Goal: Task Accomplishment & Management: Manage account settings

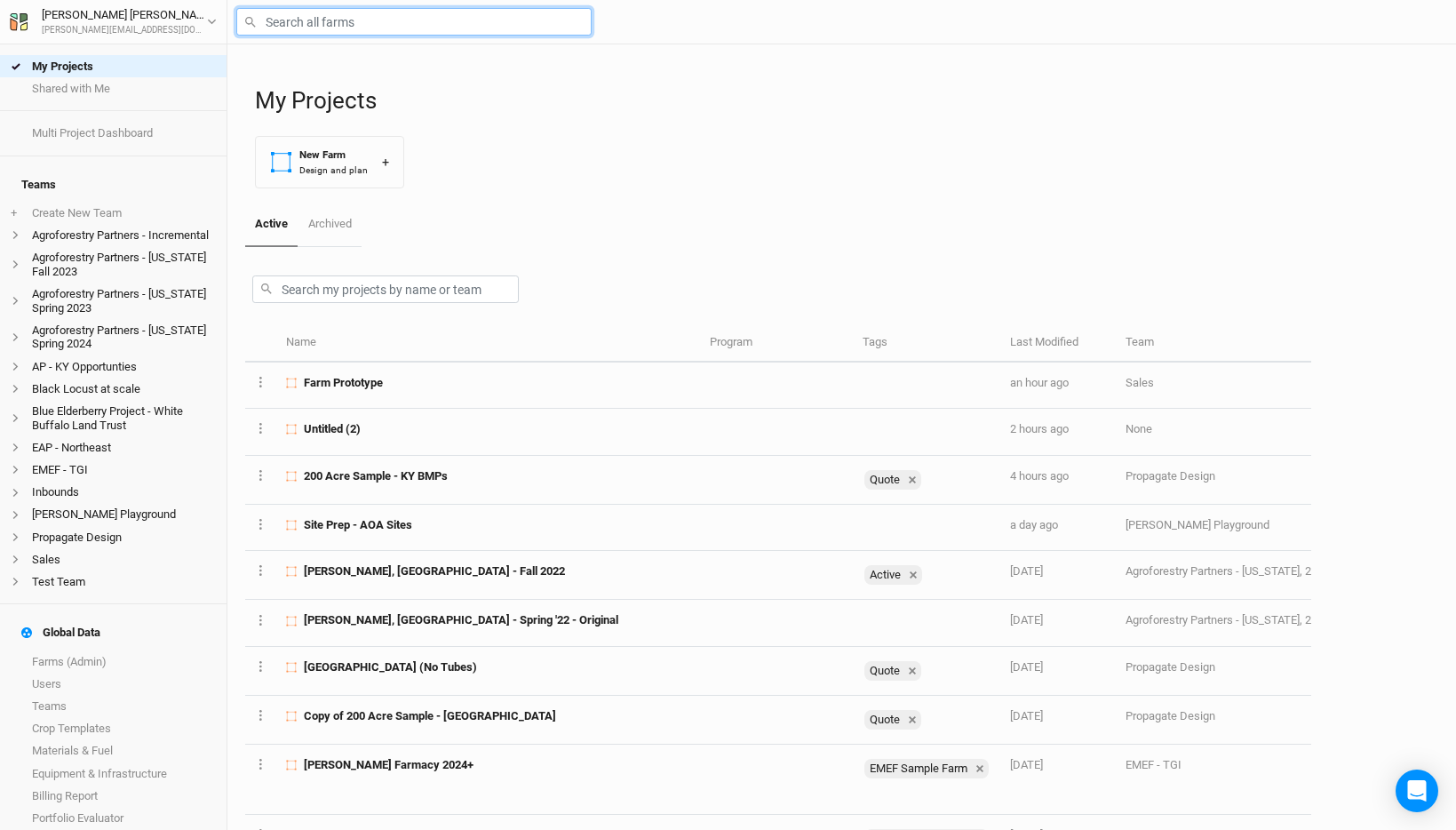
click at [307, 29] on input "text" at bounding box center [414, 21] width 355 height 28
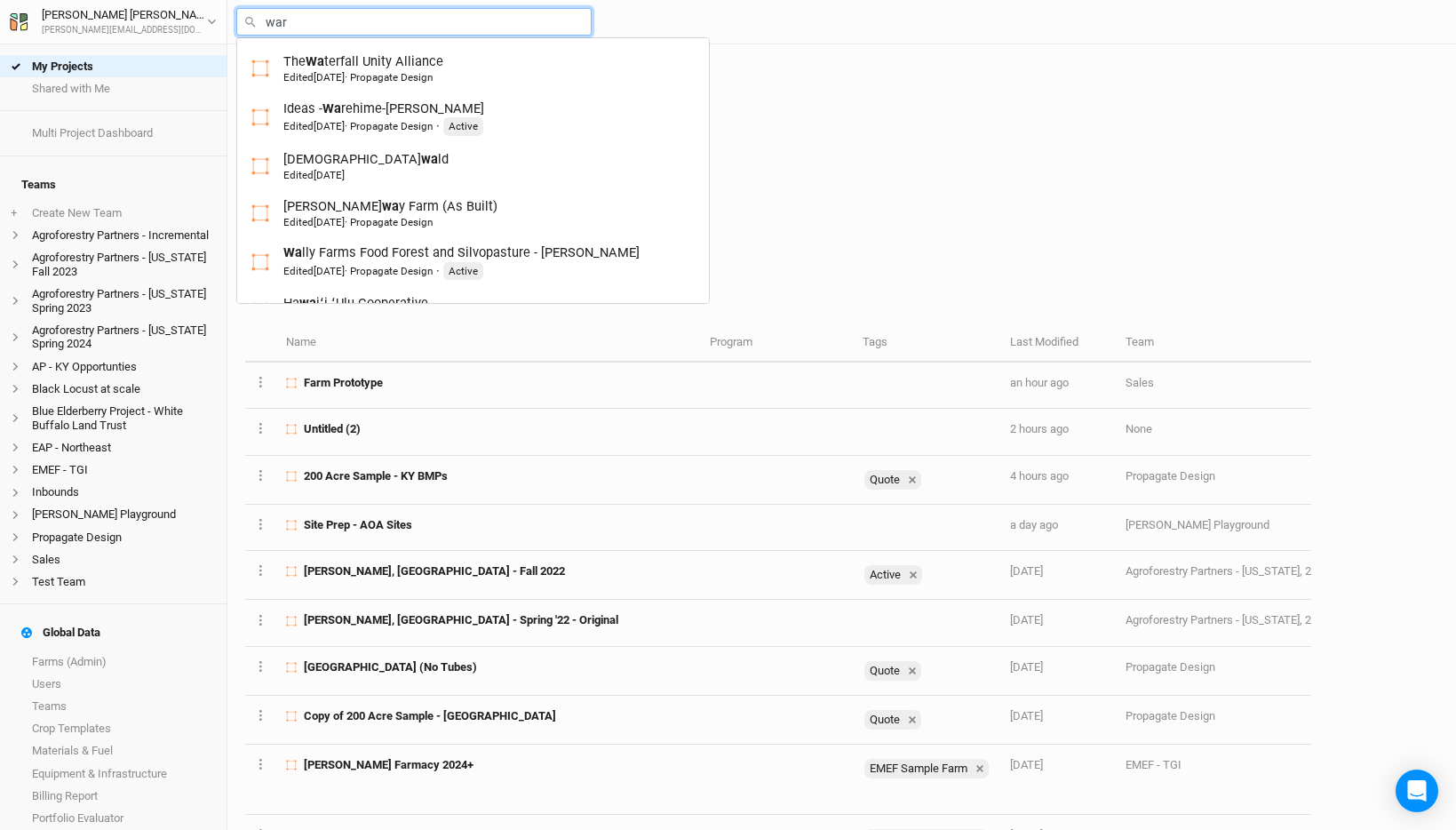
type input "ware"
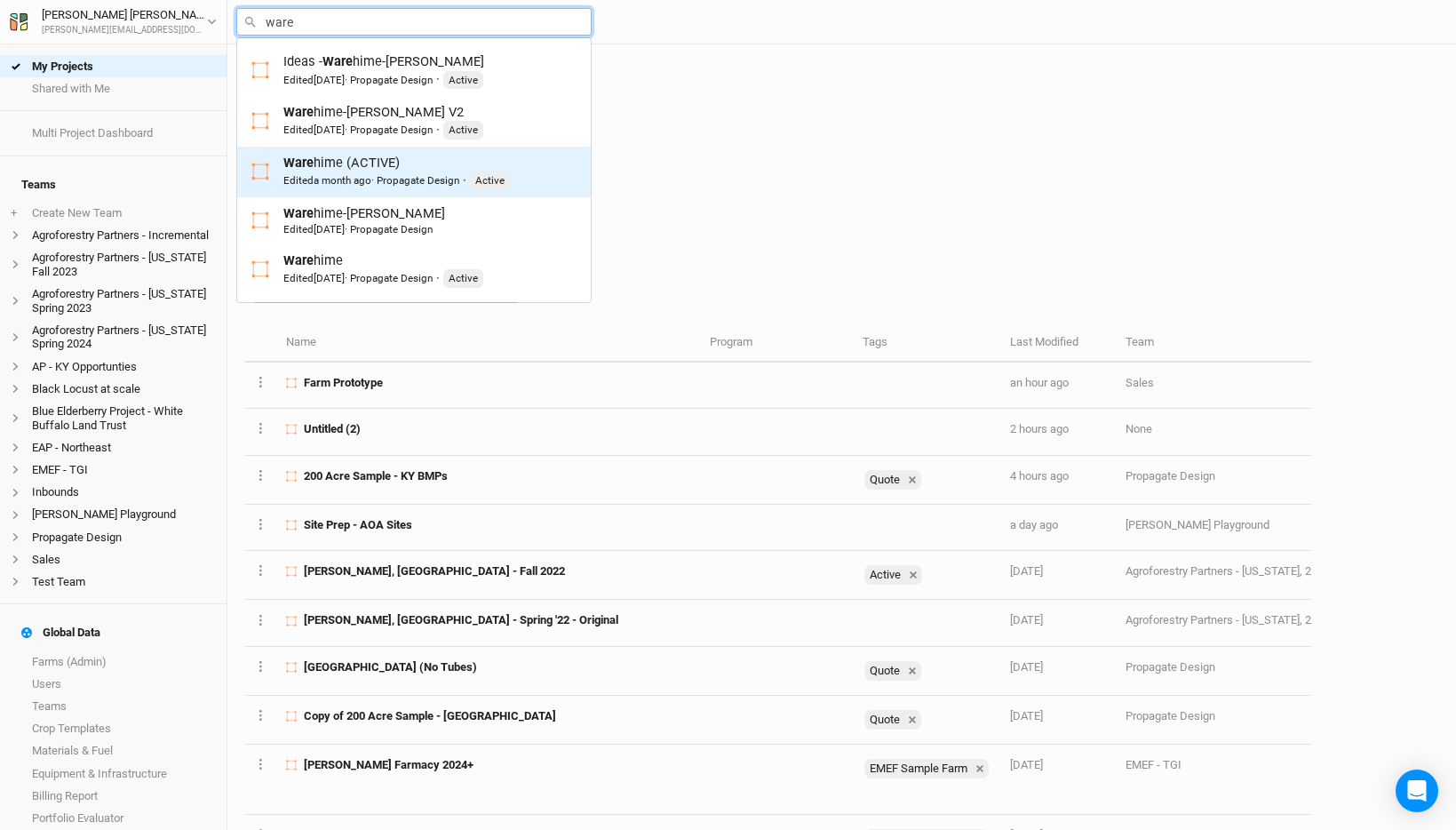
click at [392, 164] on div "Ware hime (ACTIVE) Edited a month ago · Propagate Design · Active" at bounding box center [396, 172] width 226 height 36
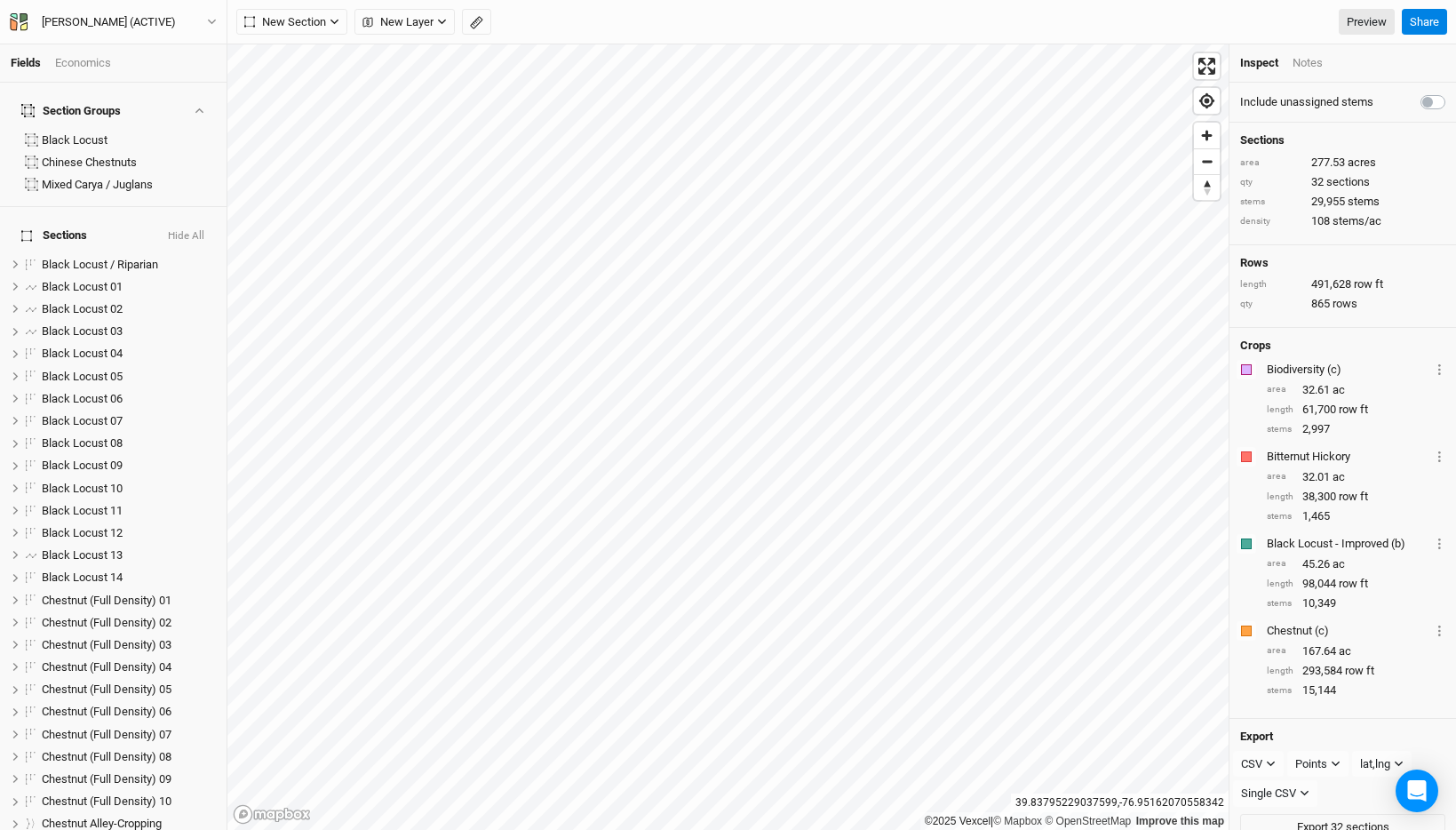
click at [74, 64] on div "Economics" at bounding box center [83, 63] width 56 height 16
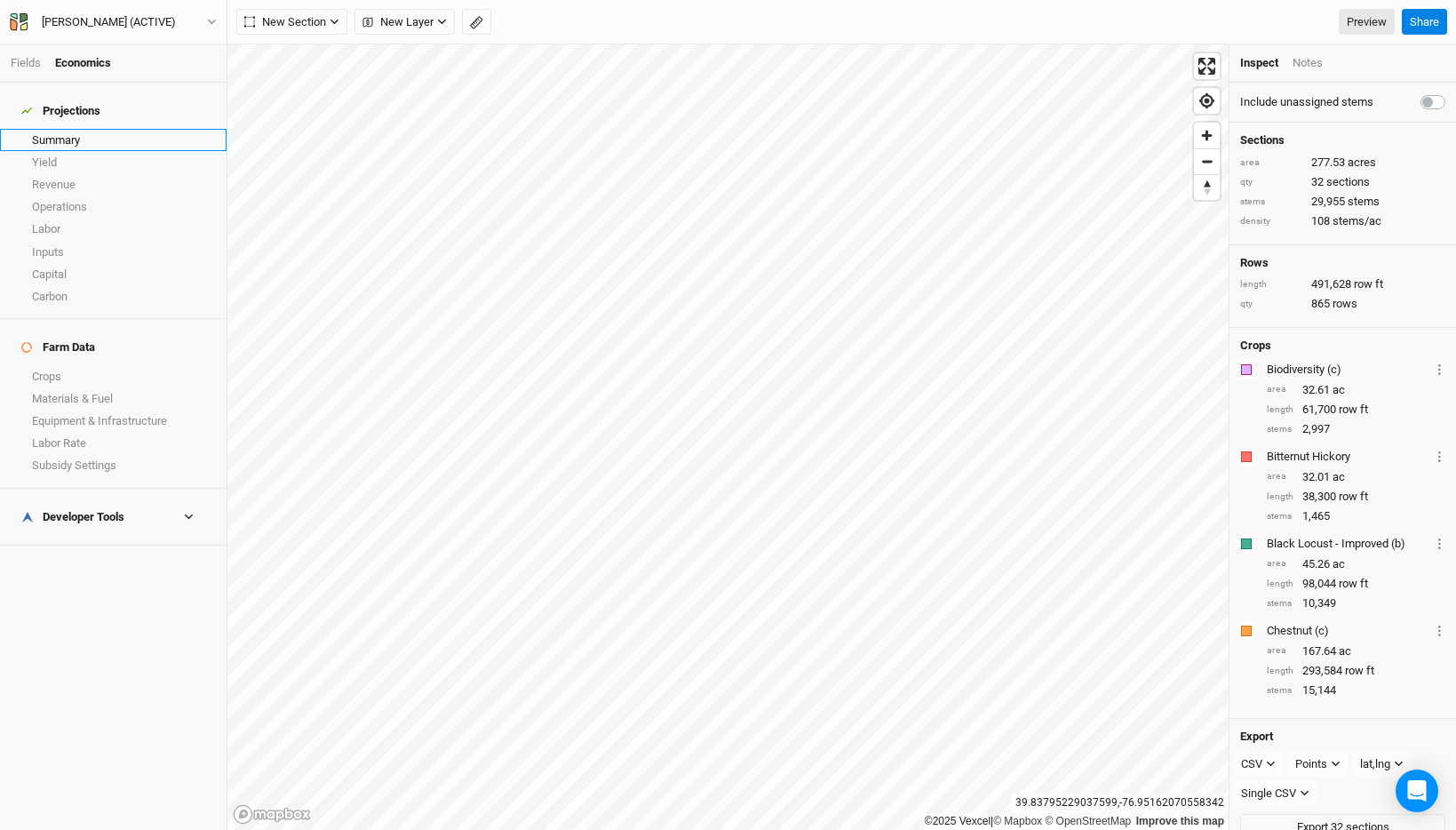
click at [80, 130] on link "Summary" at bounding box center [113, 140] width 226 height 22
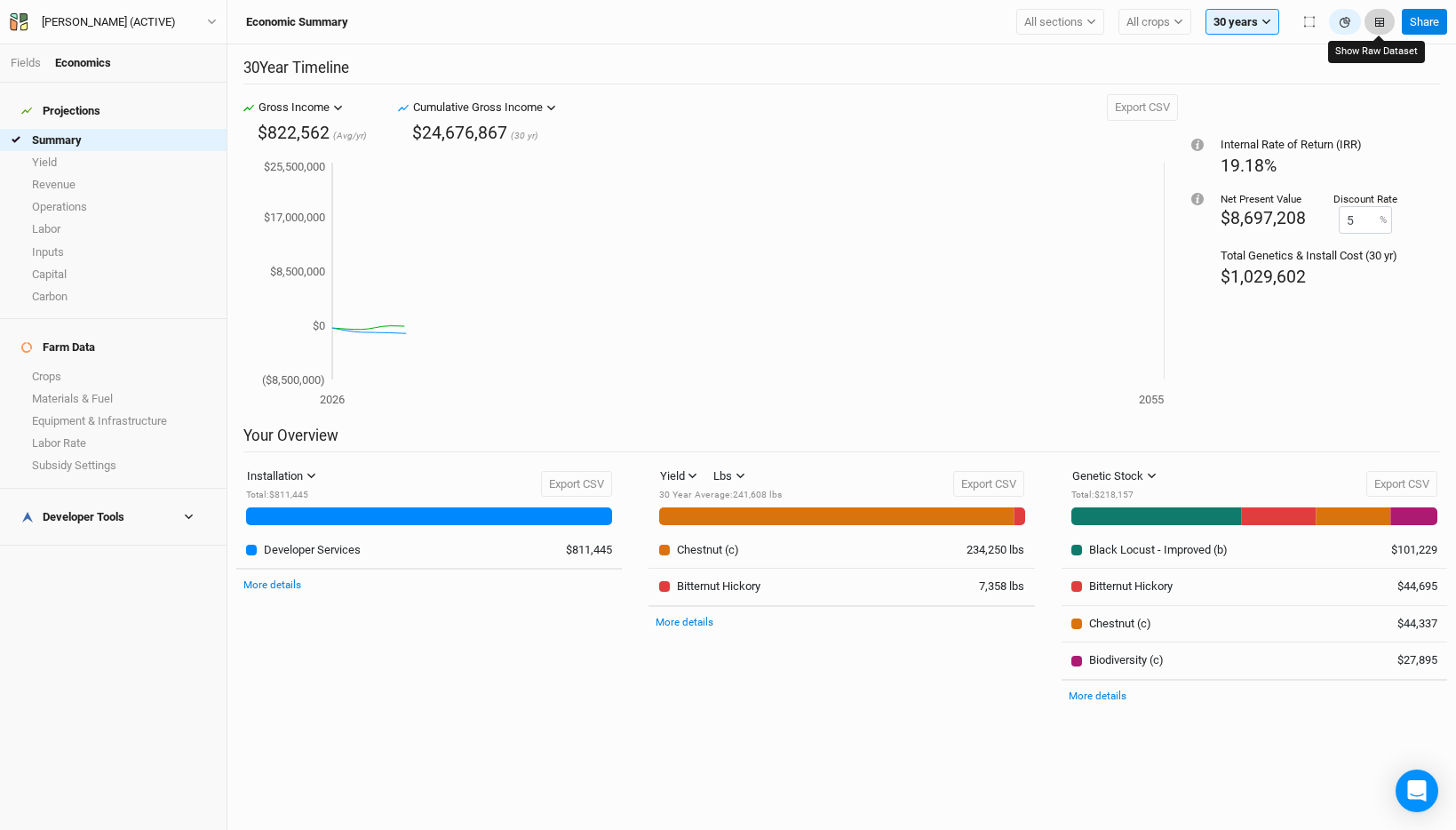
click at [1376, 23] on icon "button" at bounding box center [1379, 22] width 9 height 9
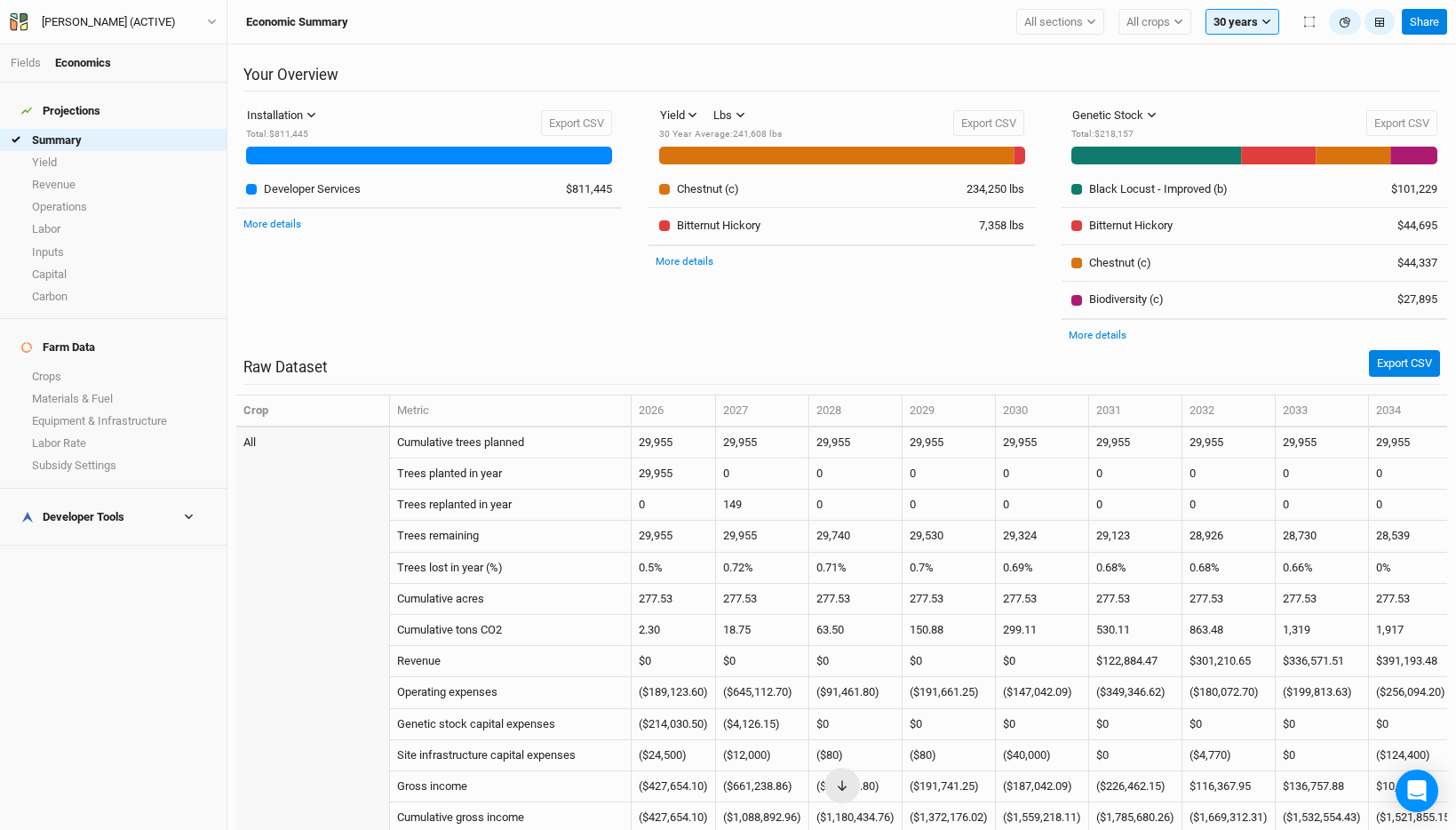
scroll to position [434, 0]
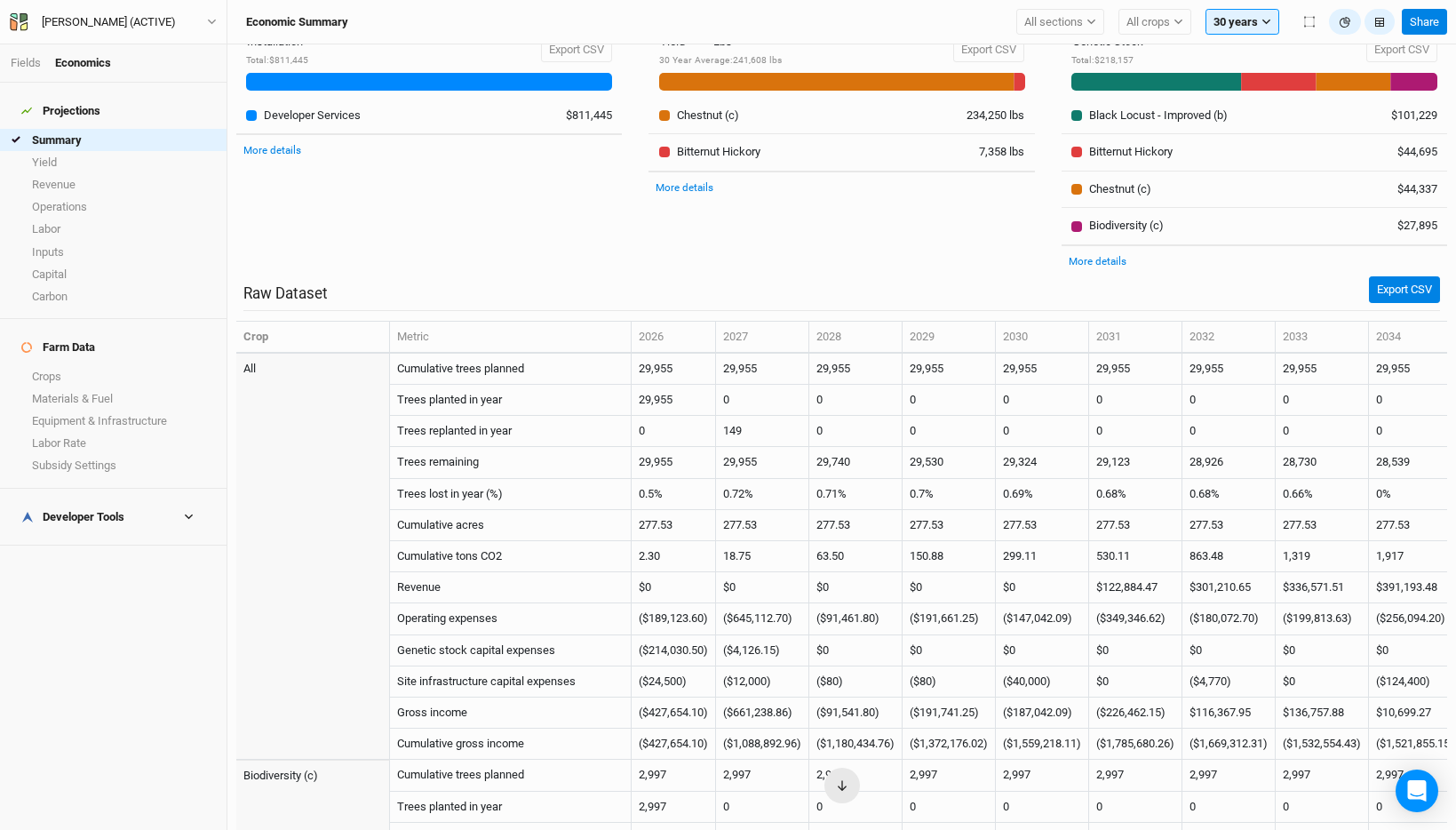
click at [1413, 270] on div "More details" at bounding box center [1255, 261] width 386 height 31
click at [1405, 275] on div "More details" at bounding box center [1255, 261] width 386 height 31
click at [1389, 286] on button "Export CSV" at bounding box center [1404, 290] width 71 height 27
click at [61, 365] on link "Crops" at bounding box center [113, 376] width 226 height 22
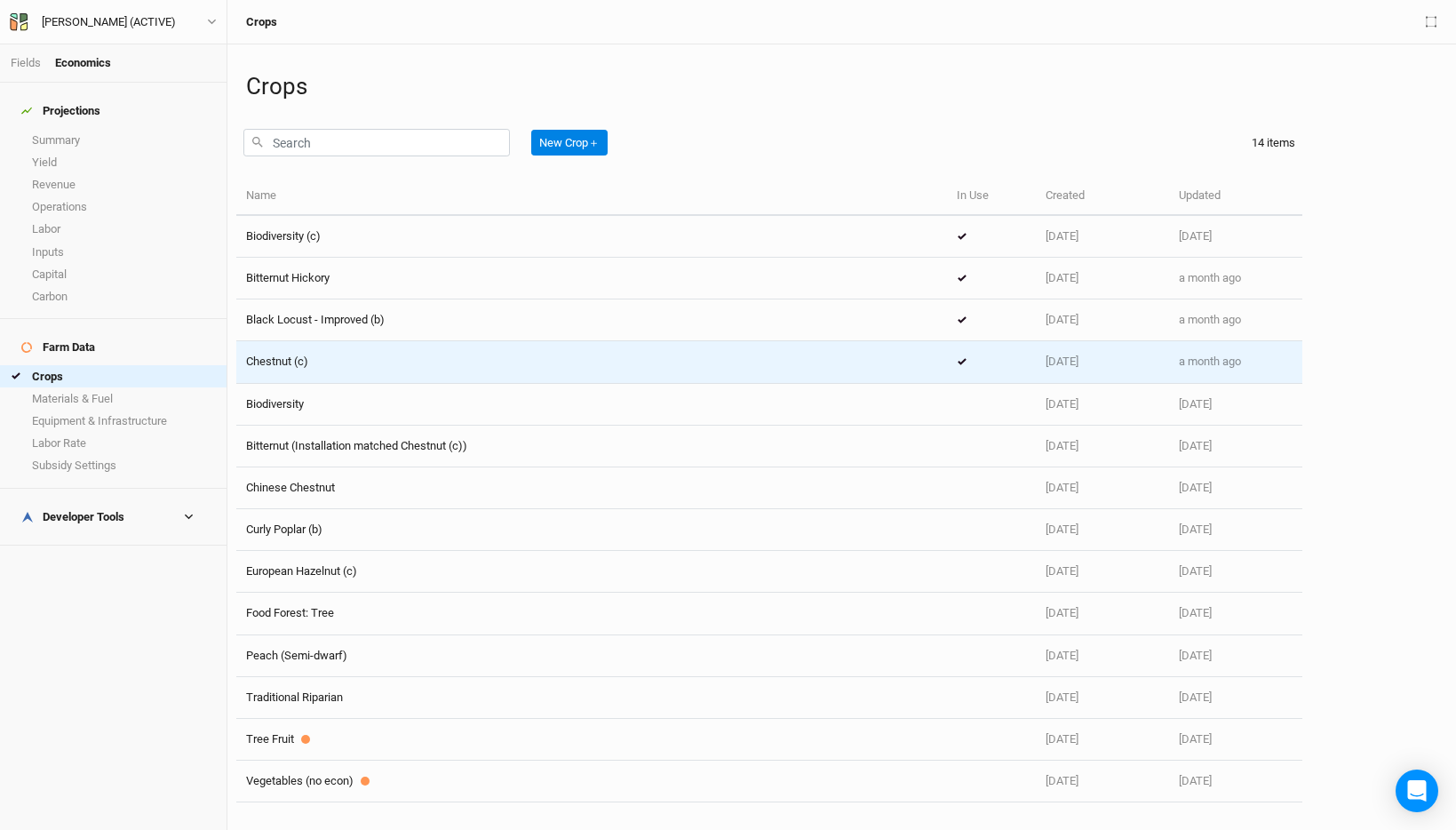
click at [375, 357] on div "Chestnut (c)" at bounding box center [591, 361] width 691 height 16
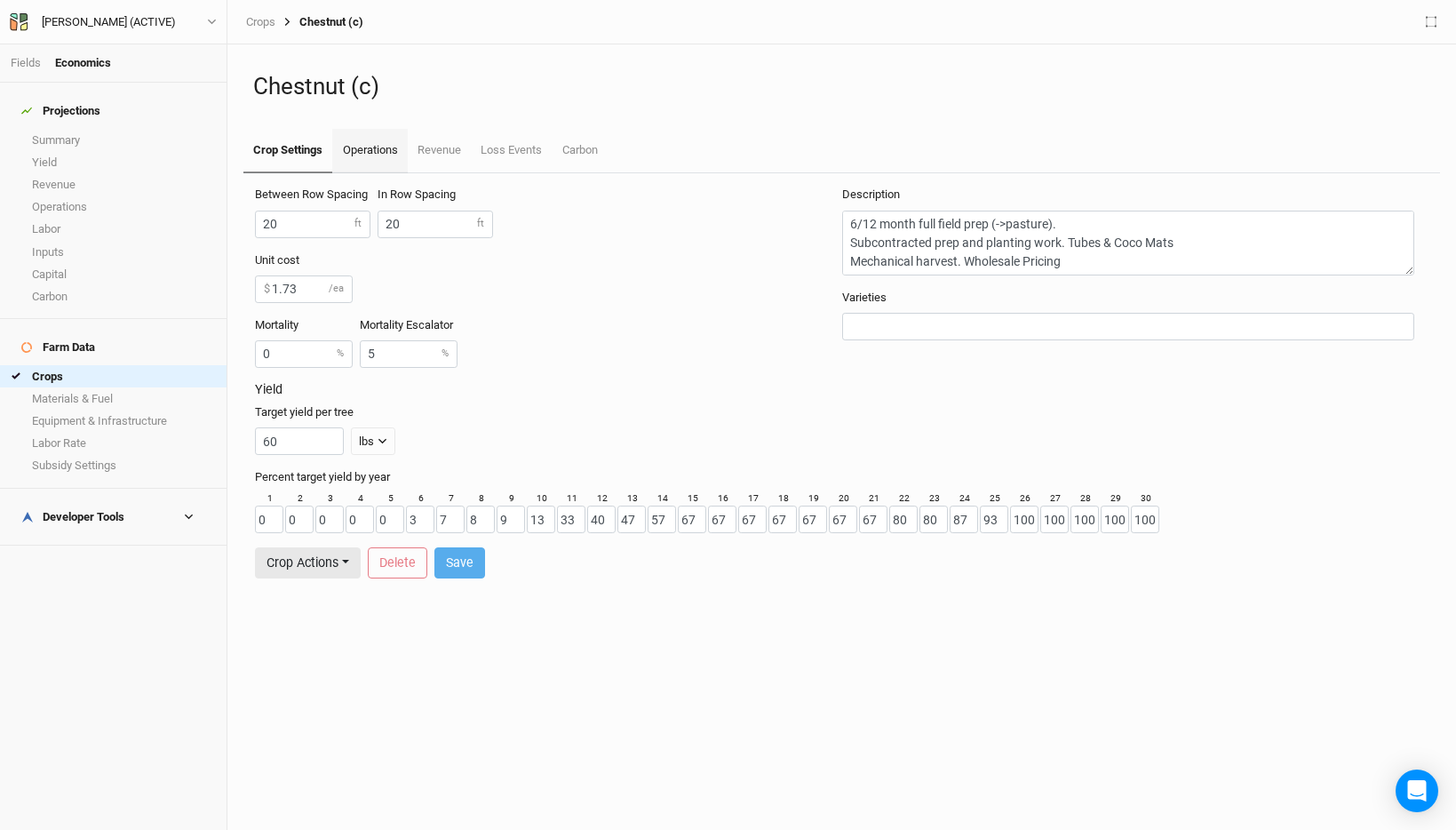
click at [376, 145] on link "Operations" at bounding box center [370, 151] width 74 height 45
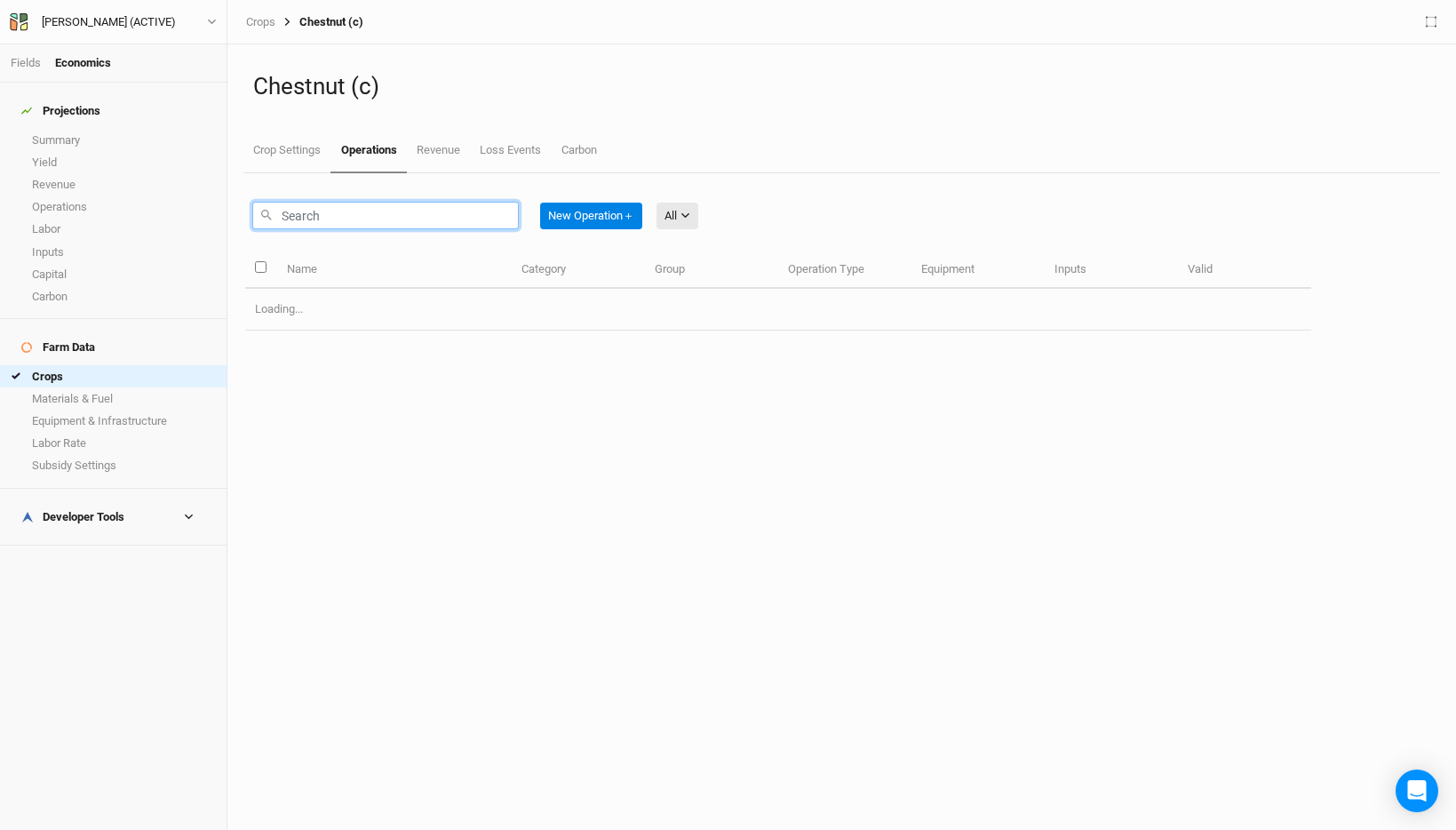
click at [409, 222] on input "text" at bounding box center [385, 215] width 266 height 28
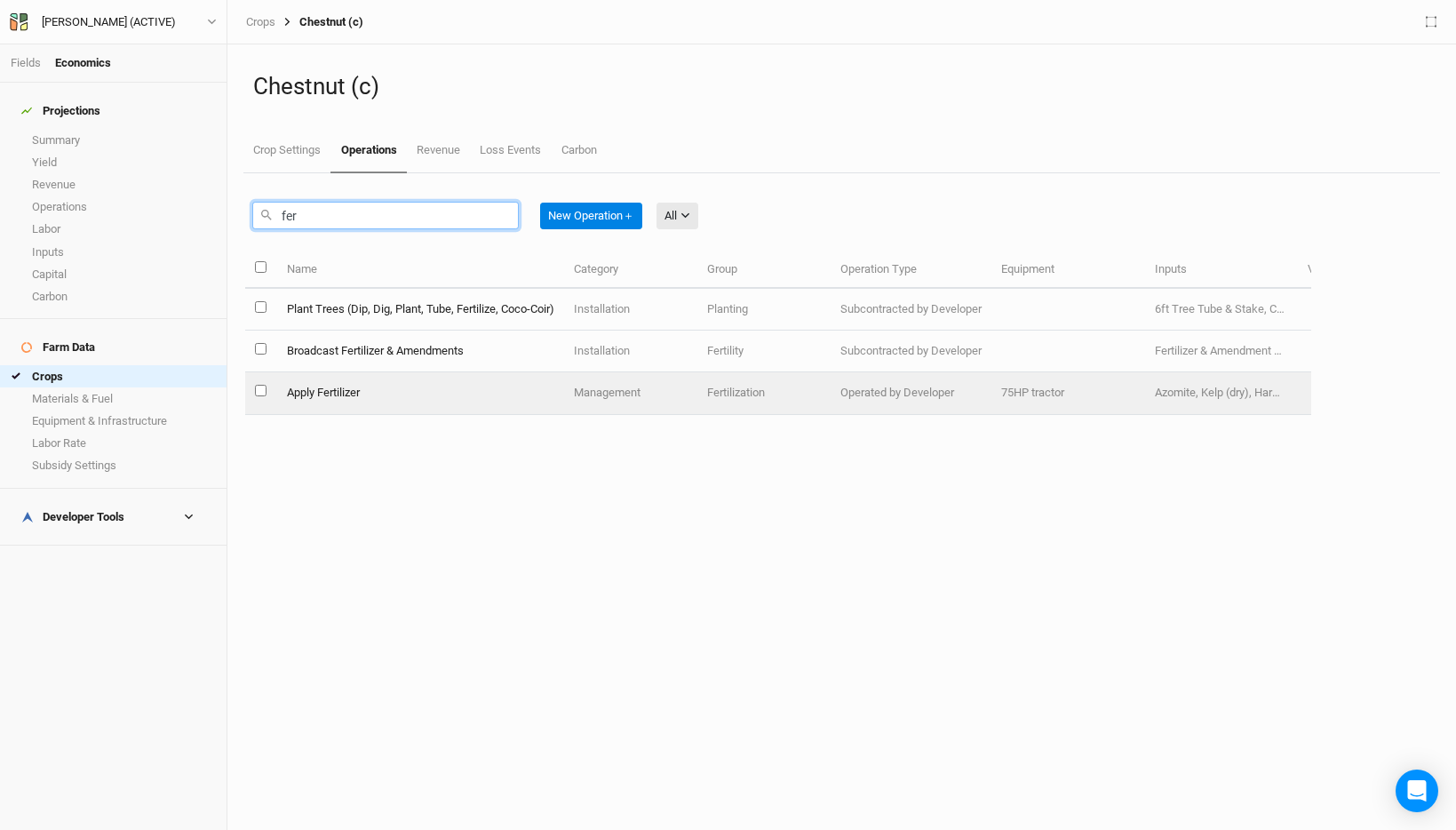
type input "fer"
click at [440, 384] on td "Apply Fertilizer" at bounding box center [420, 394] width 287 height 42
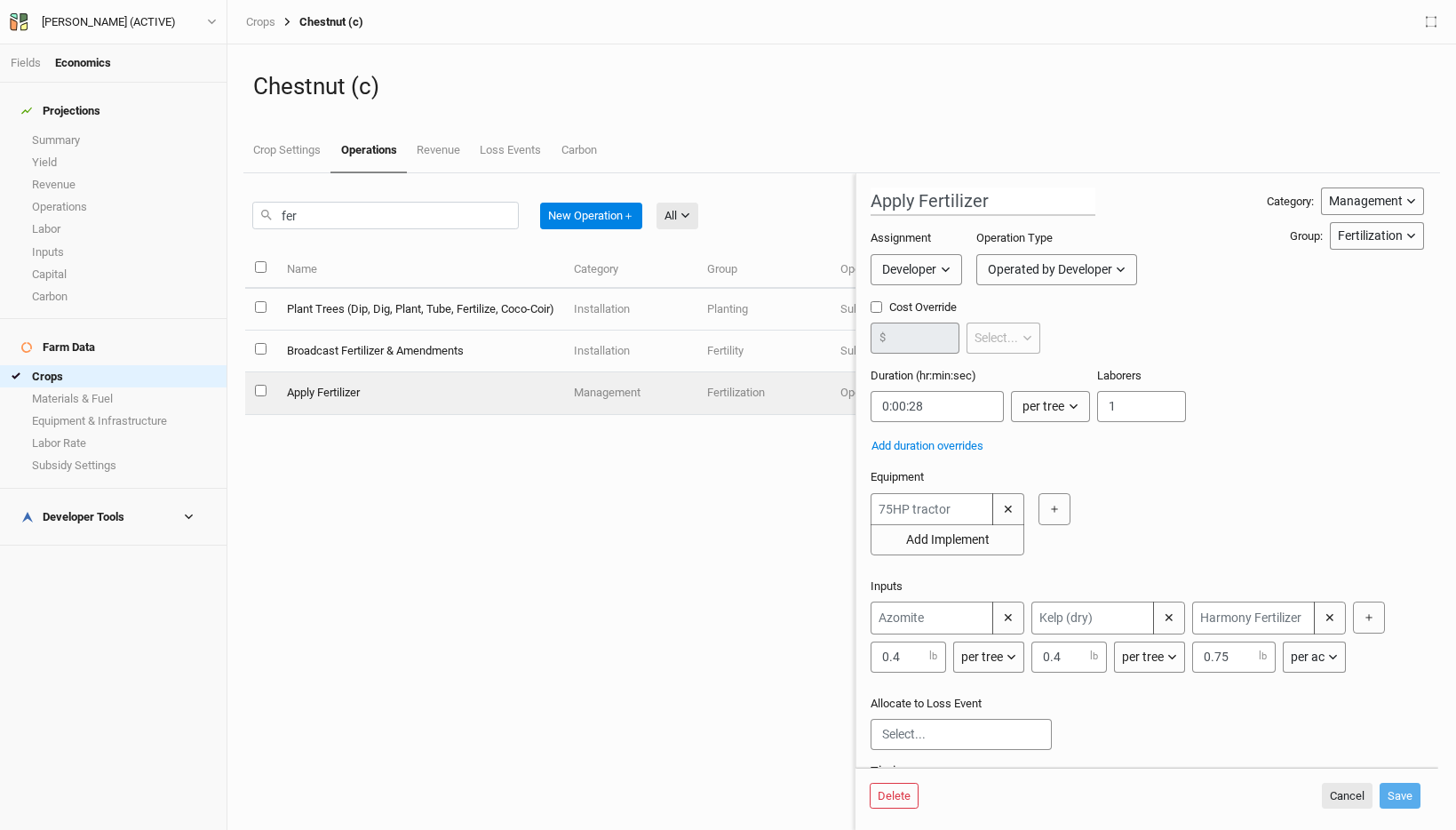
click at [1323, 657] on div "per ac" at bounding box center [1308, 657] width 34 height 19
click at [1333, 714] on span "per tree" at bounding box center [1330, 722] width 50 height 20
click at [1395, 788] on button "Save" at bounding box center [1399, 796] width 41 height 27
click at [1249, 621] on input "text" at bounding box center [1253, 621] width 123 height 33
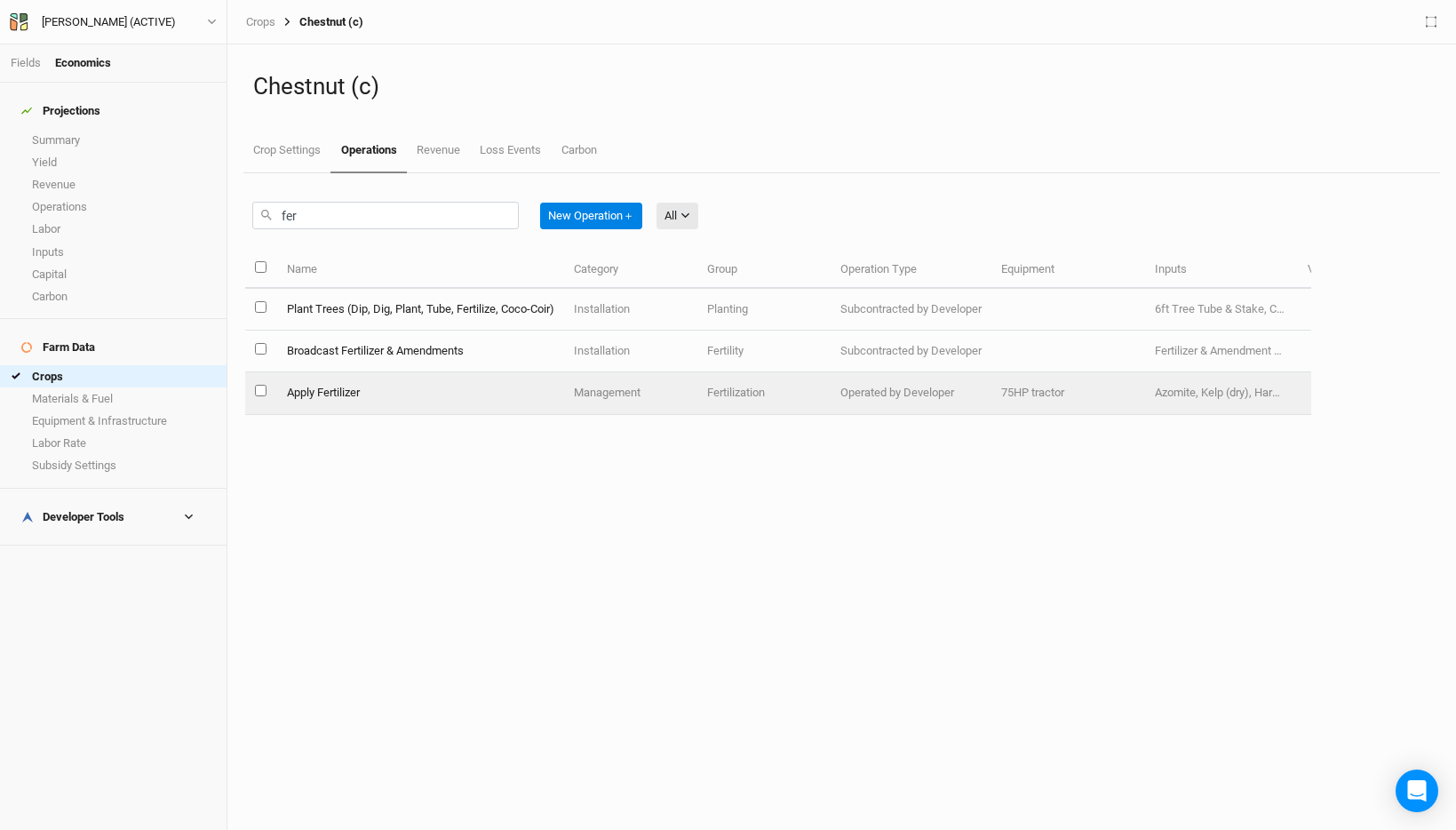
click at [798, 394] on td "Fertilization" at bounding box center [764, 394] width 133 height 42
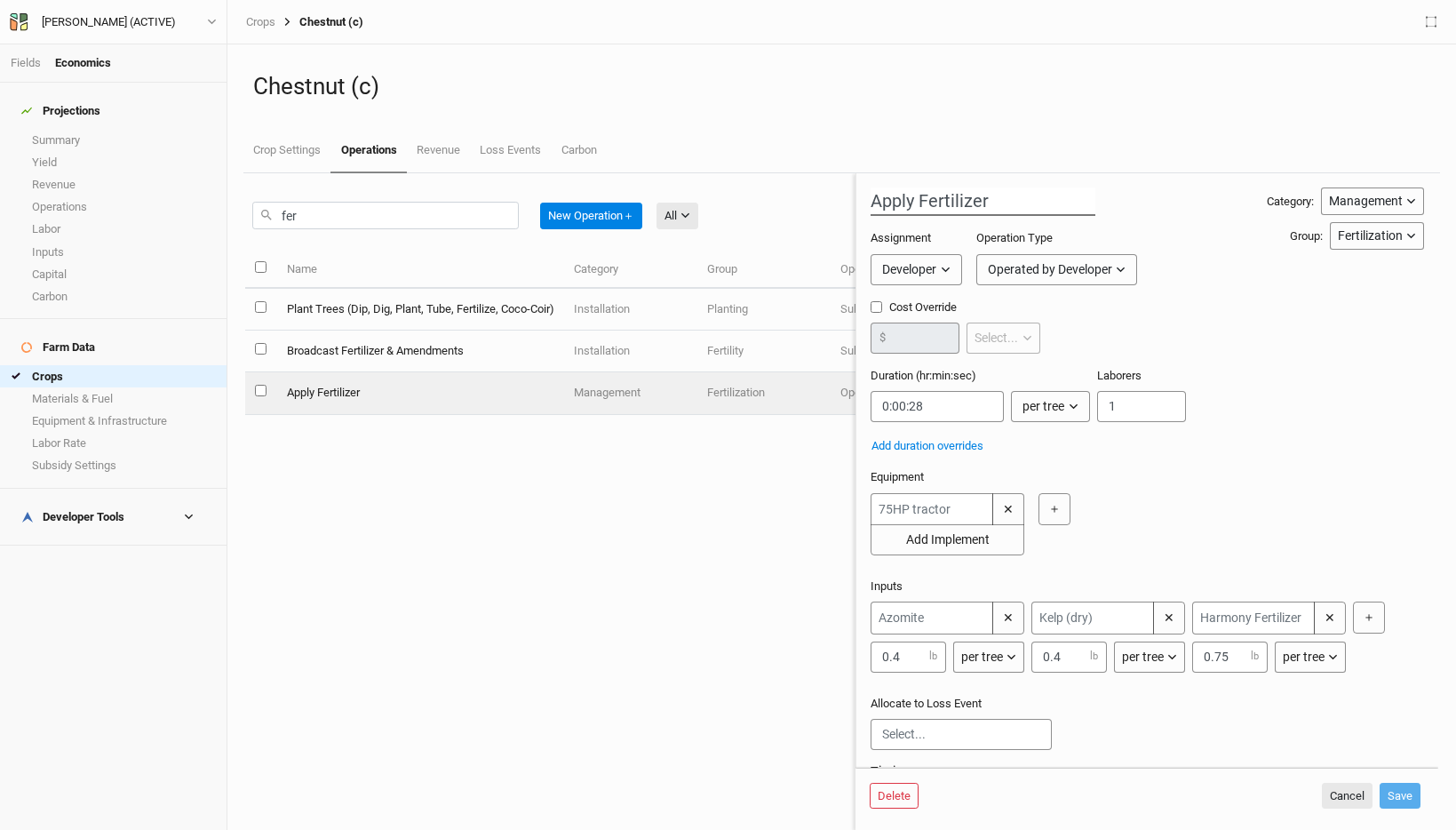
click at [1002, 201] on input "Apply Fertilizer" at bounding box center [983, 202] width 224 height 29
type input "Apply Fertilizer & Amendments"
click at [1402, 789] on button "Save" at bounding box center [1399, 796] width 41 height 27
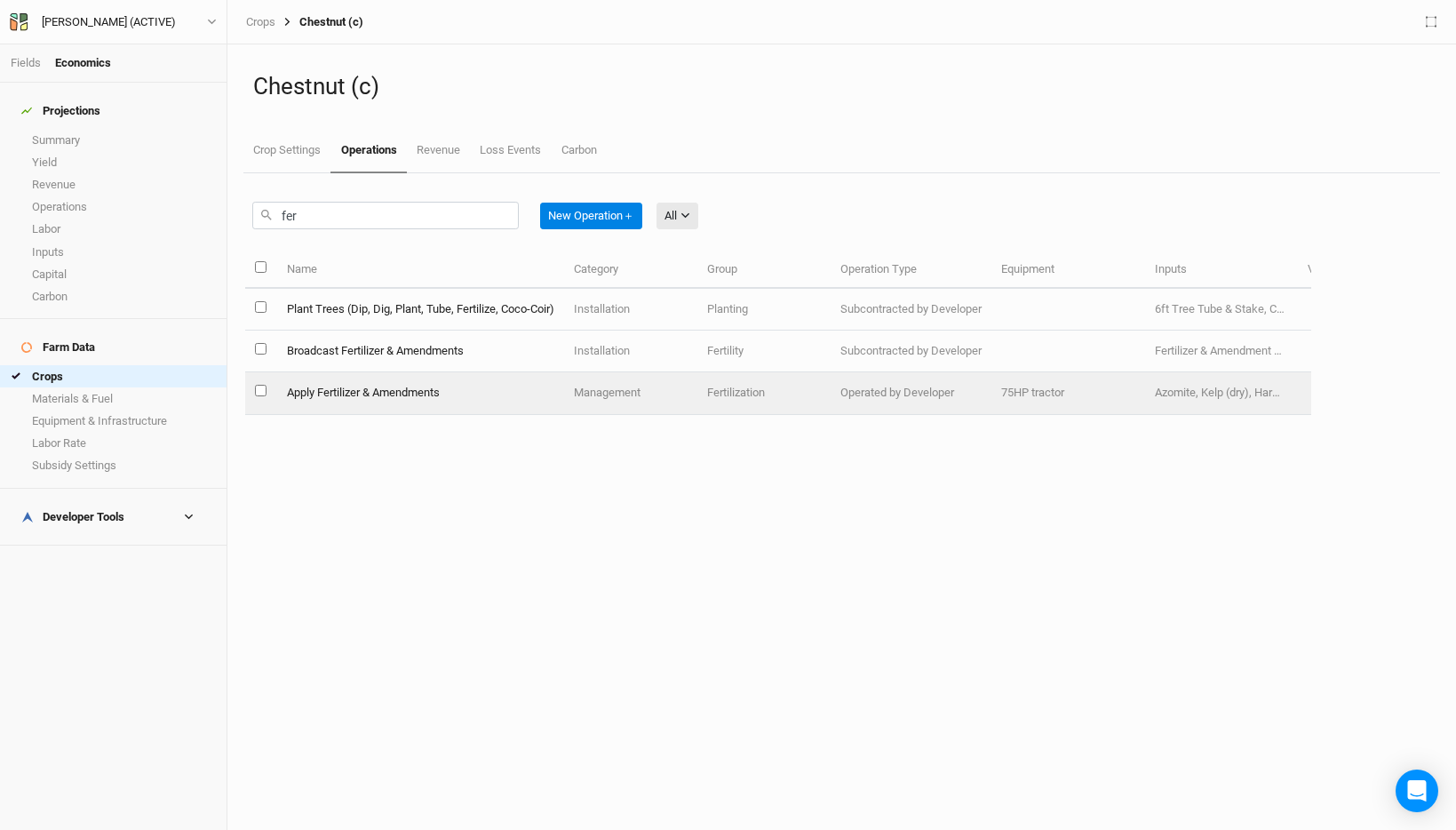
click at [599, 393] on td "Management" at bounding box center [630, 394] width 133 height 42
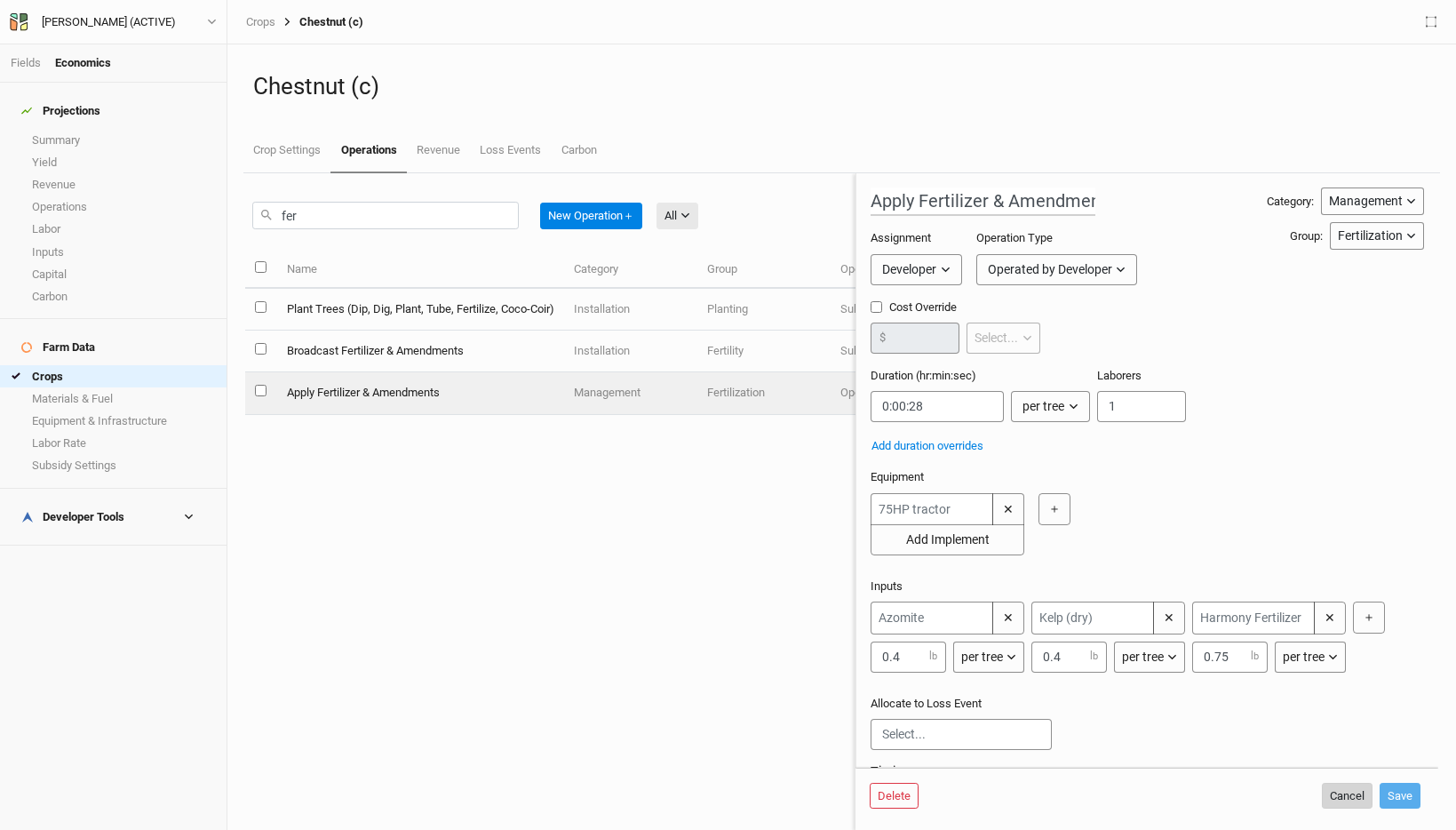
click at [1345, 797] on button "Cancel" at bounding box center [1347, 796] width 50 height 27
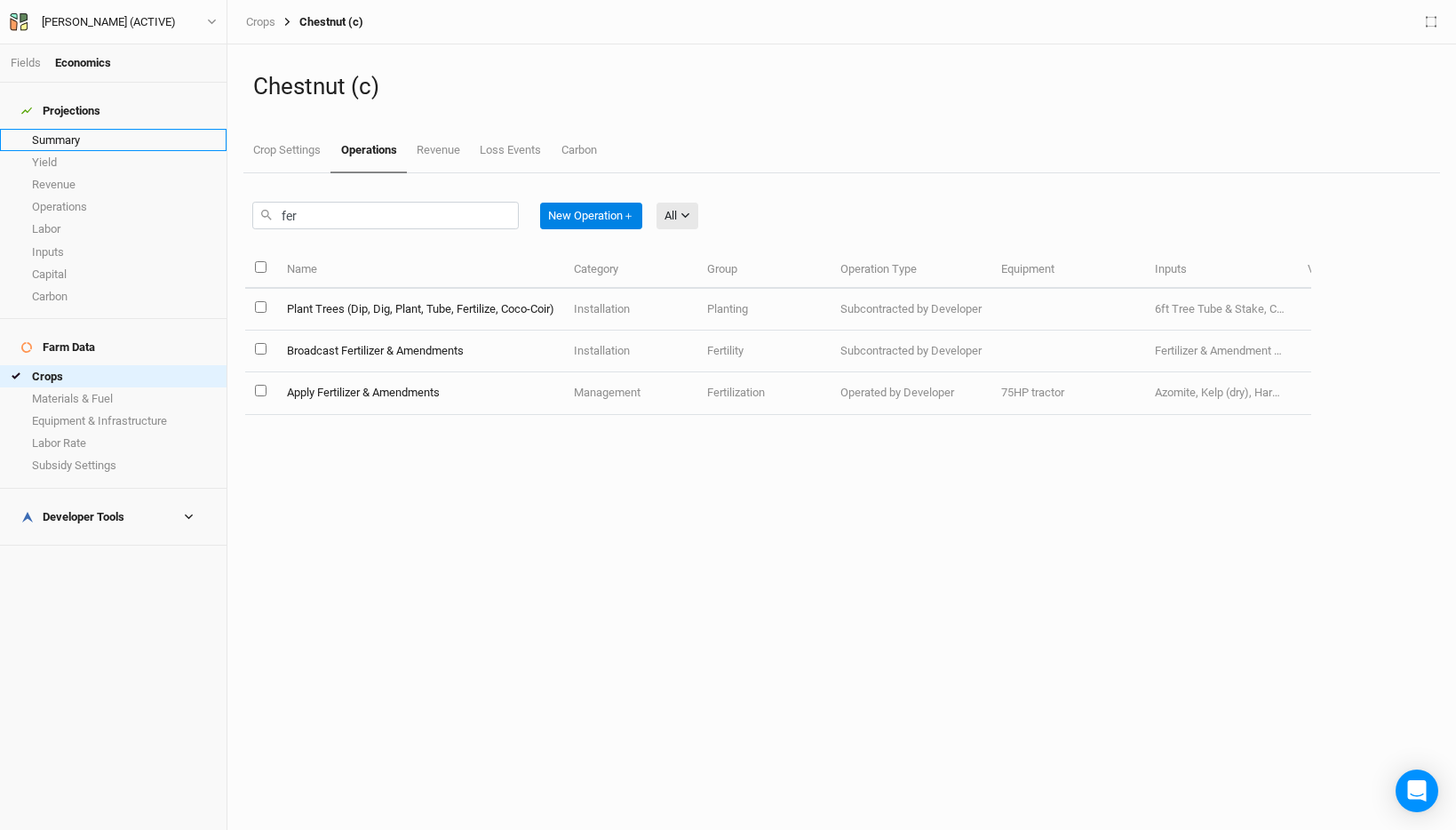
click at [104, 133] on link "Summary" at bounding box center [113, 140] width 226 height 22
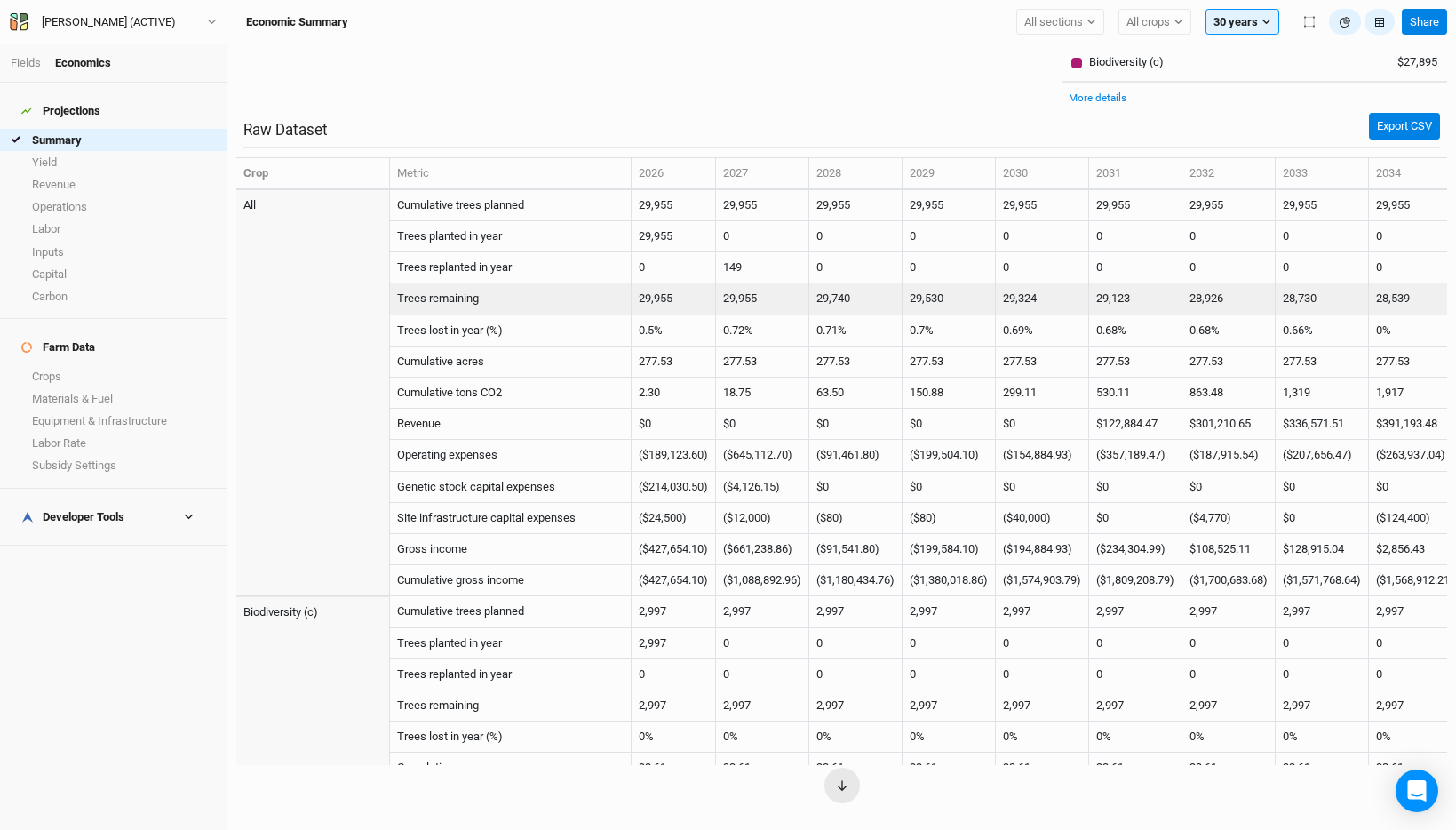
scroll to position [312, 0]
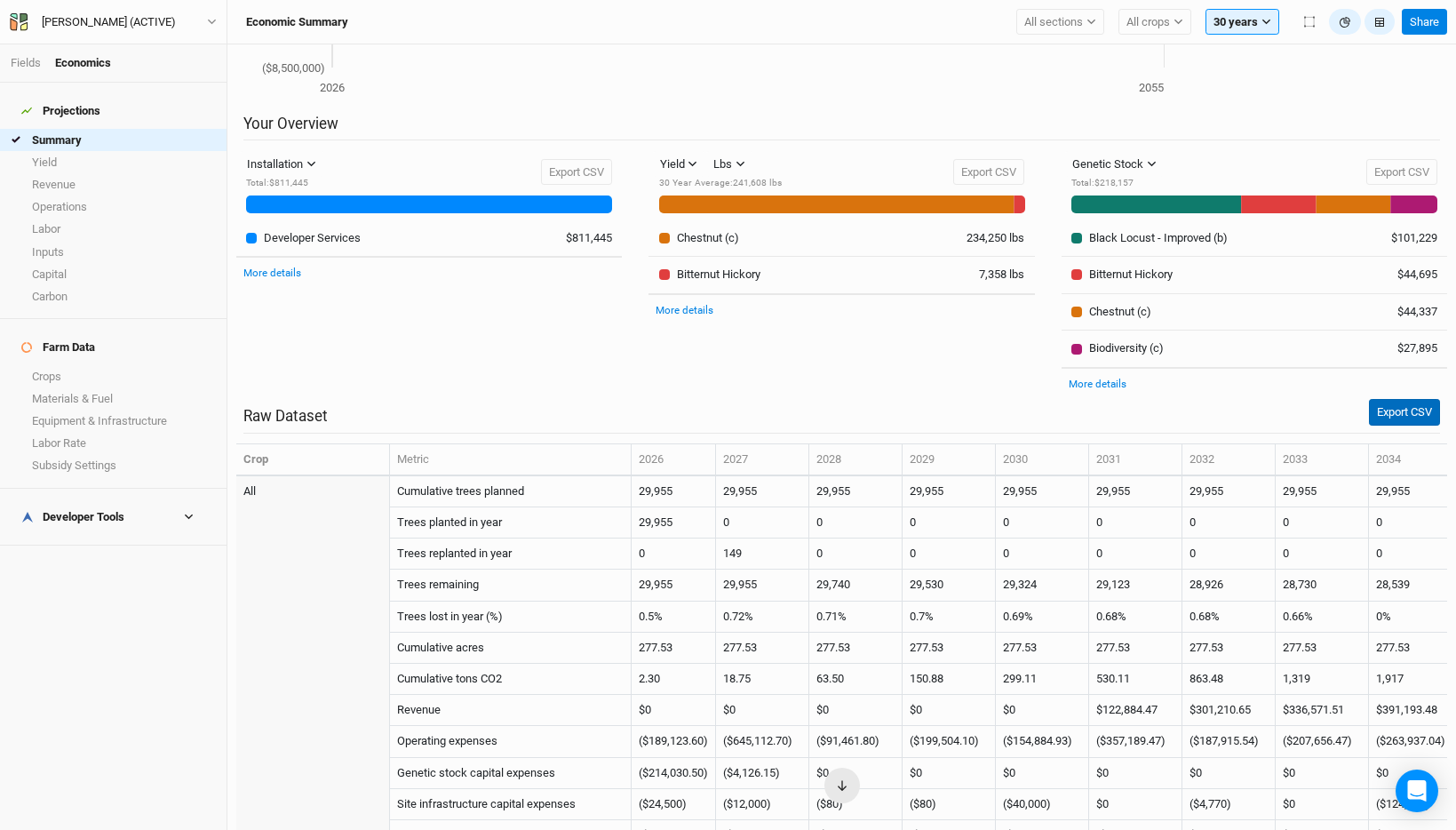
click at [1375, 419] on button "Export CSV" at bounding box center [1404, 413] width 71 height 27
click at [24, 64] on link "Fields" at bounding box center [26, 63] width 30 height 13
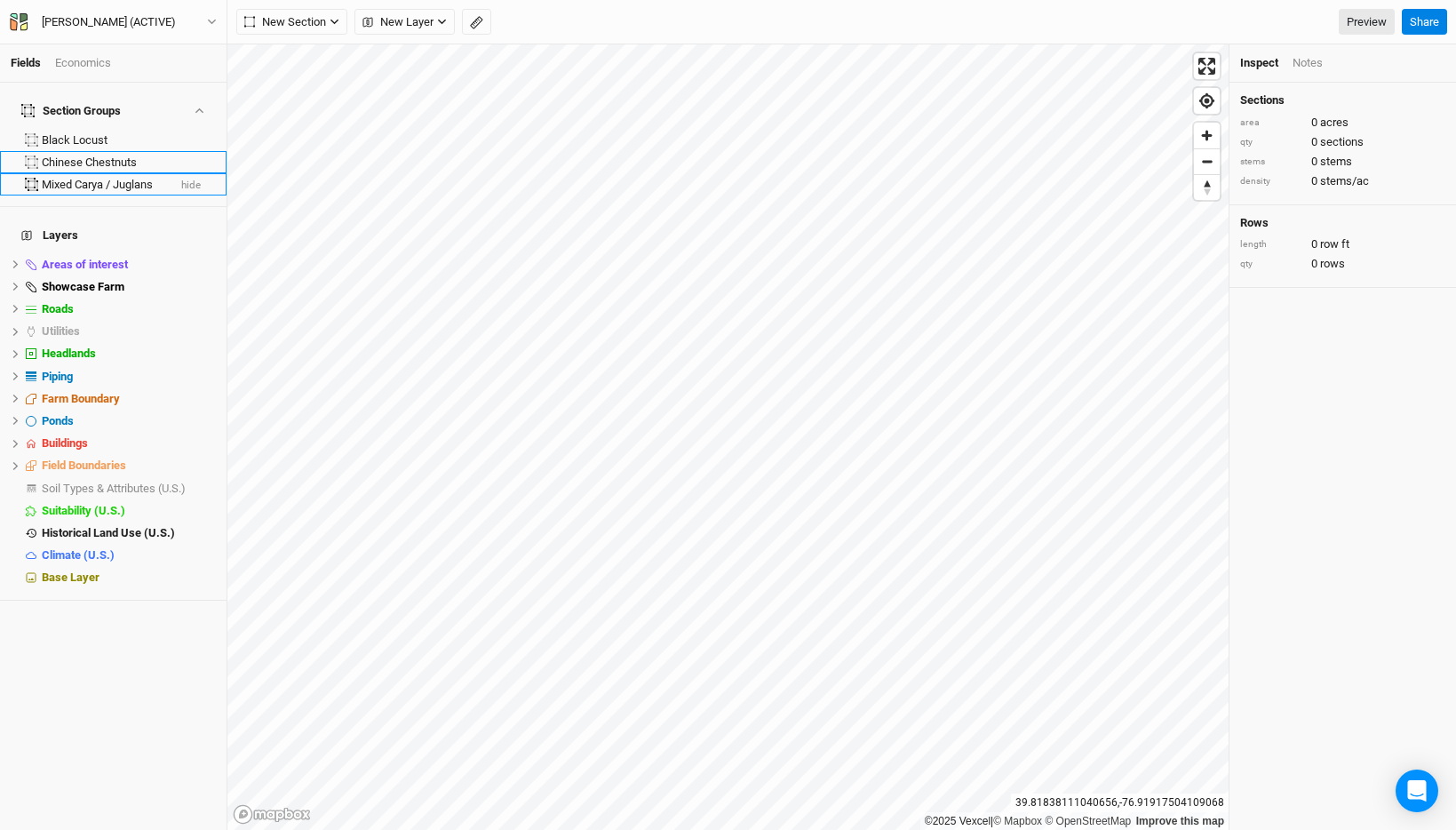
click at [113, 157] on li "Chinese Chestnuts" at bounding box center [113, 162] width 226 height 22
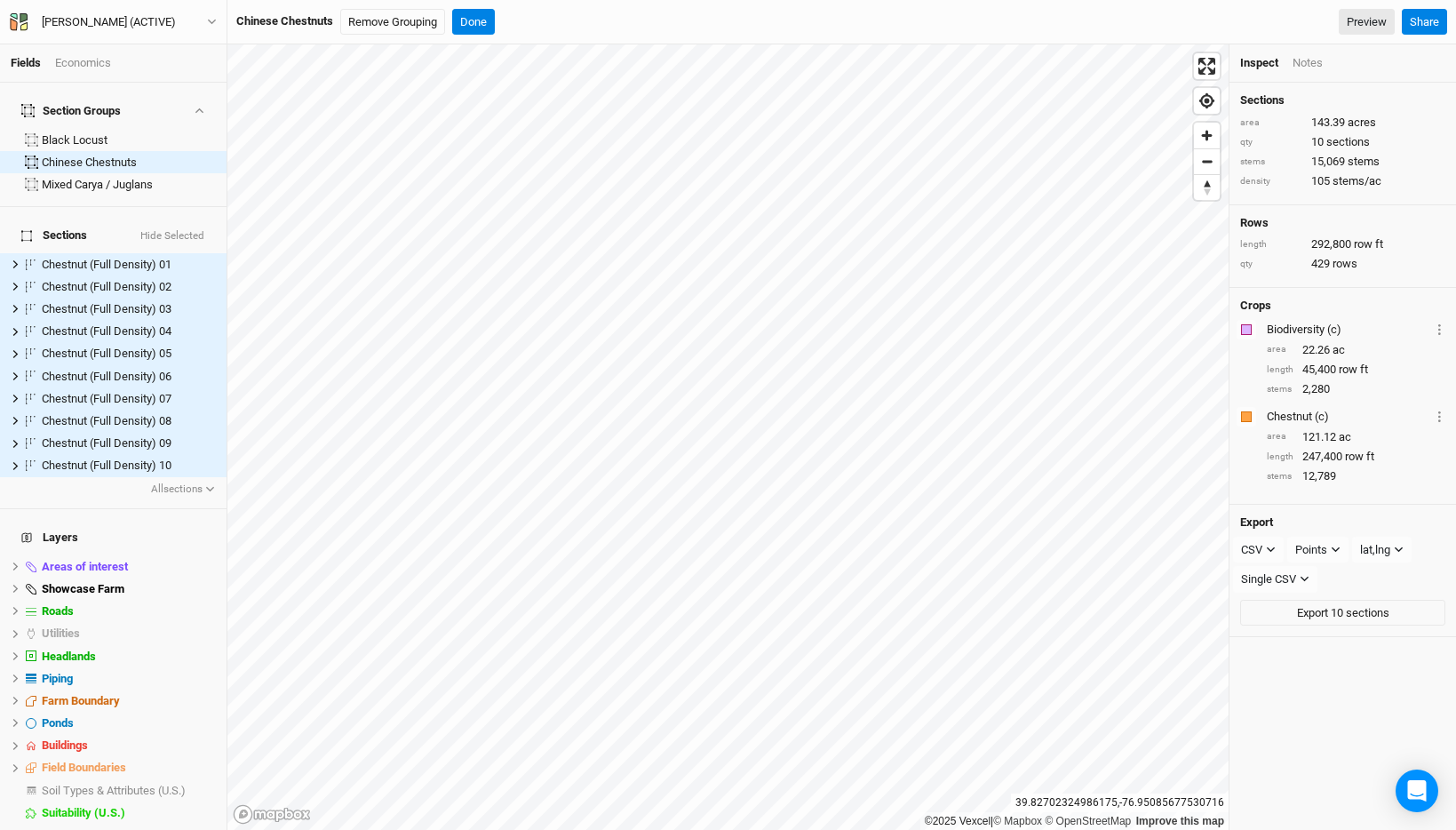
click at [89, 72] on div "Fields Economics" at bounding box center [113, 64] width 226 height 38
click at [89, 55] on div "Economics" at bounding box center [83, 63] width 56 height 16
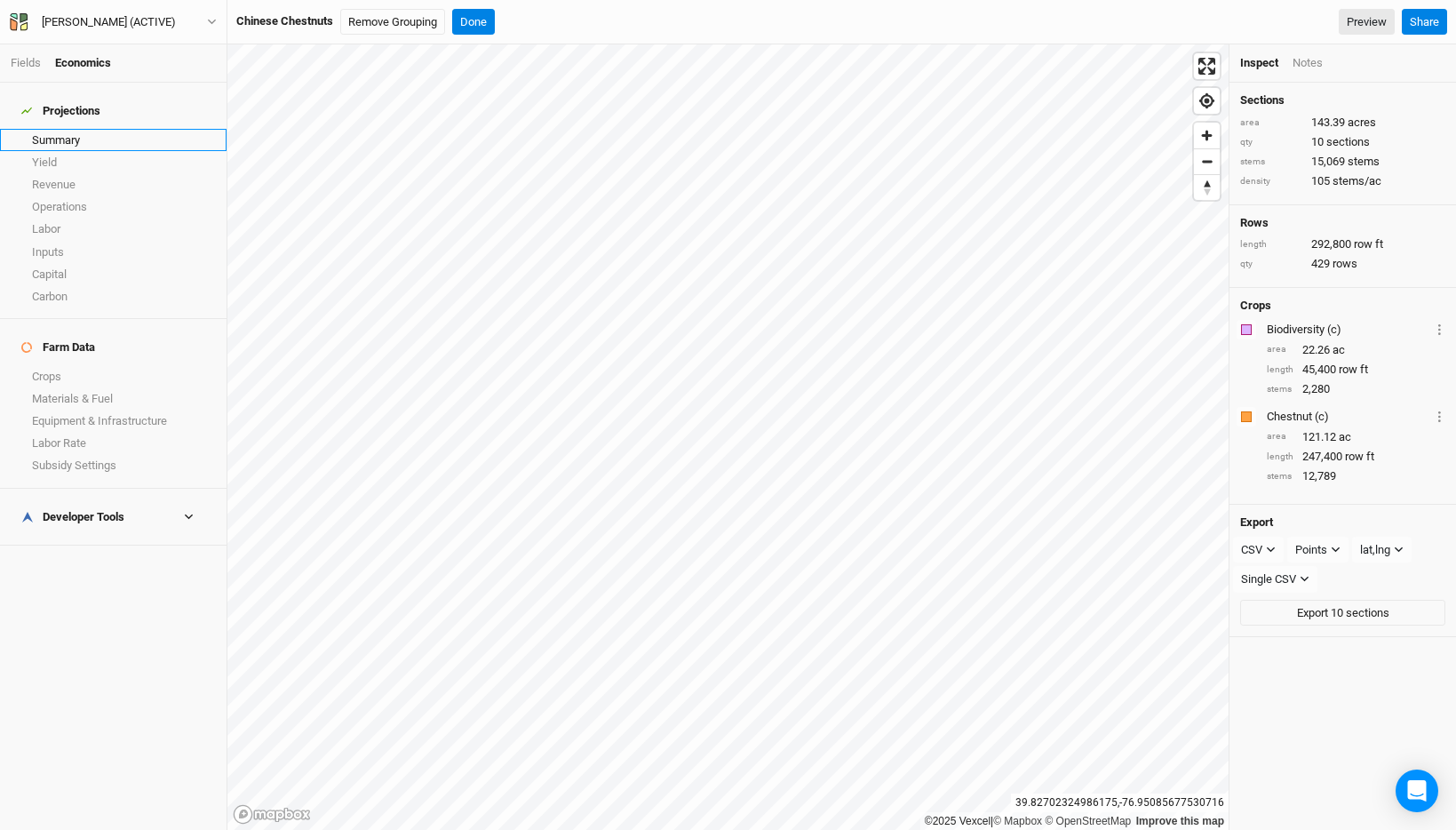
click at [80, 129] on link "Summary" at bounding box center [113, 140] width 226 height 22
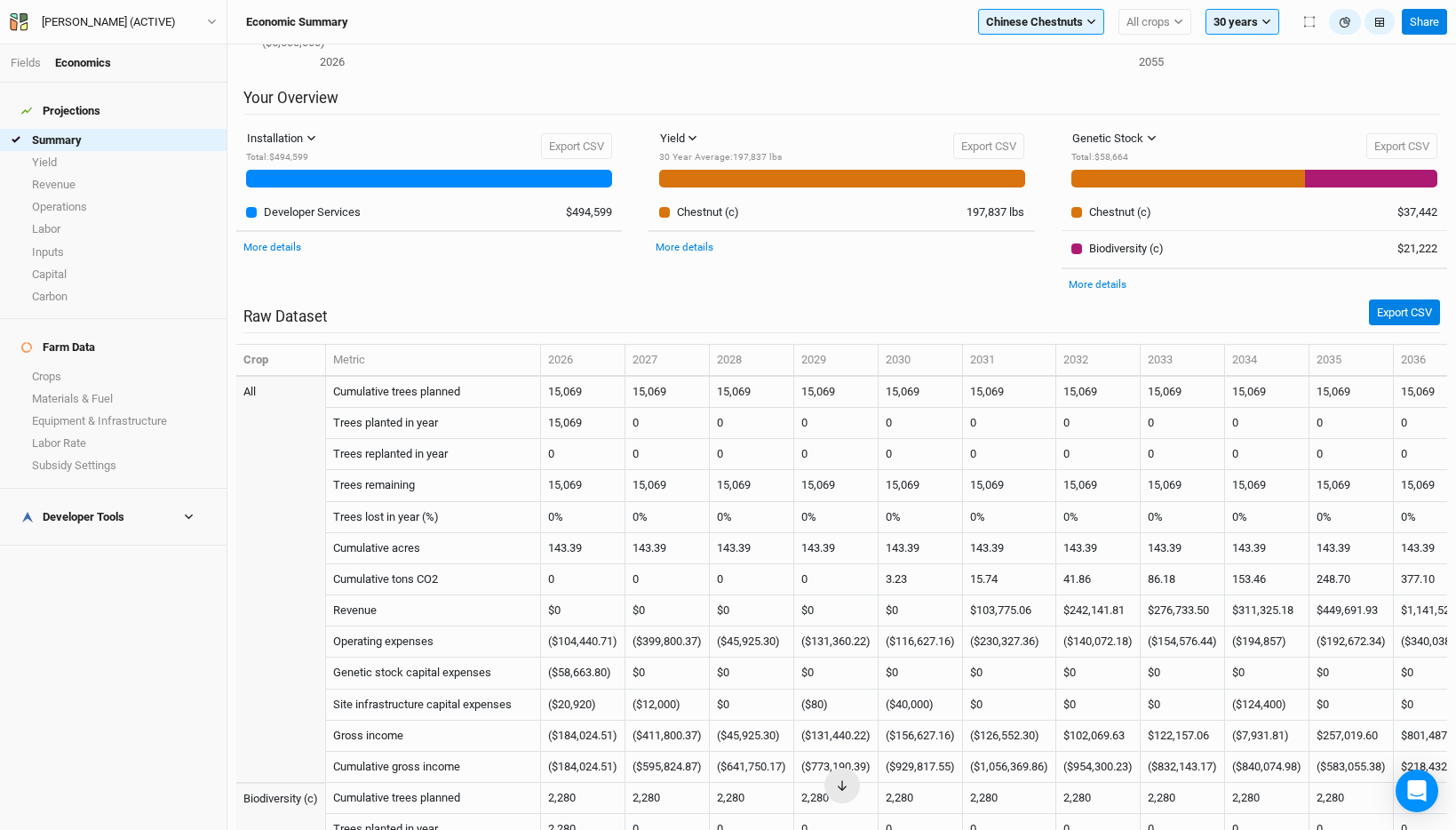
scroll to position [311, 0]
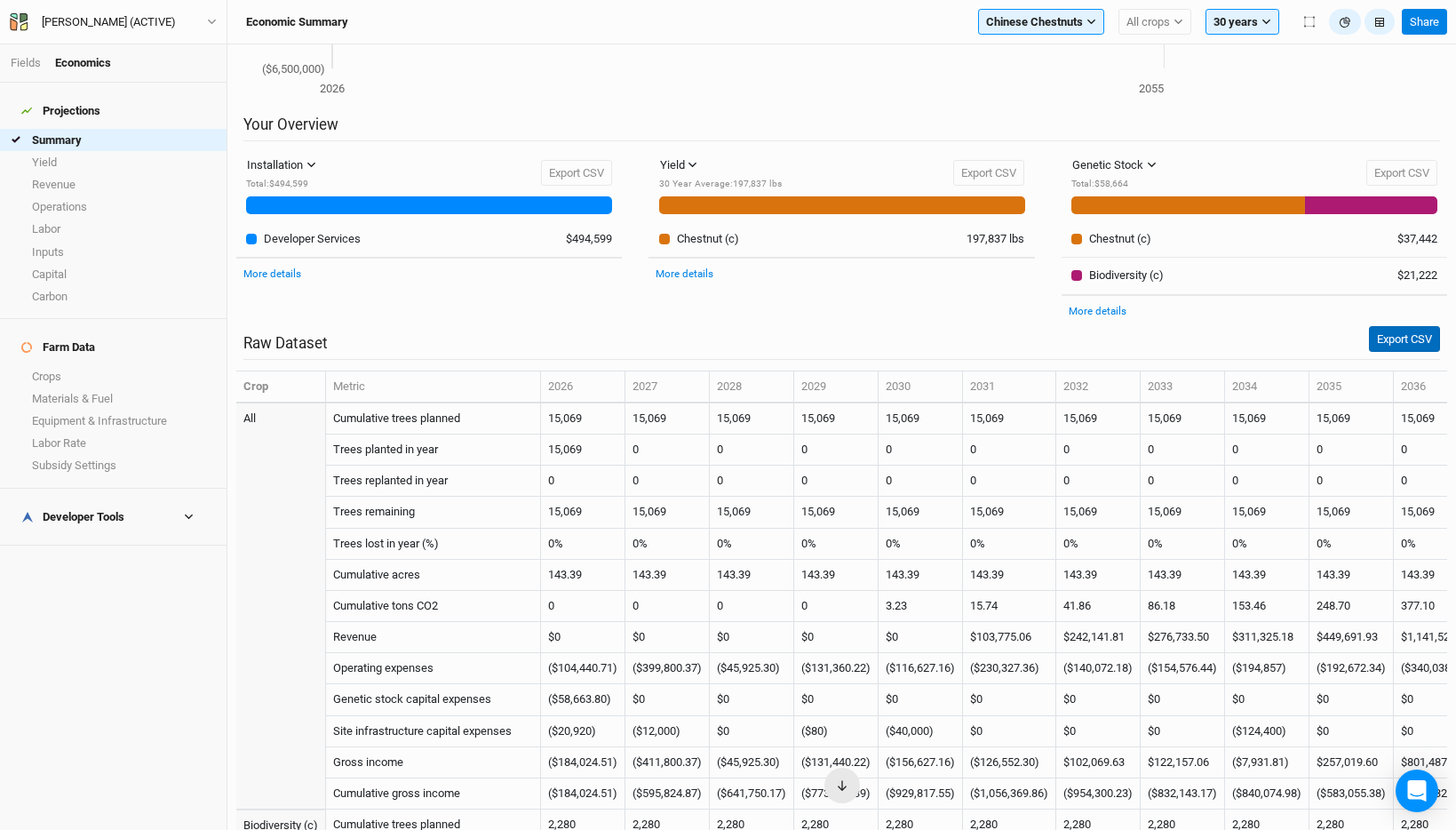
click at [1377, 333] on button "Export CSV" at bounding box center [1404, 339] width 71 height 27
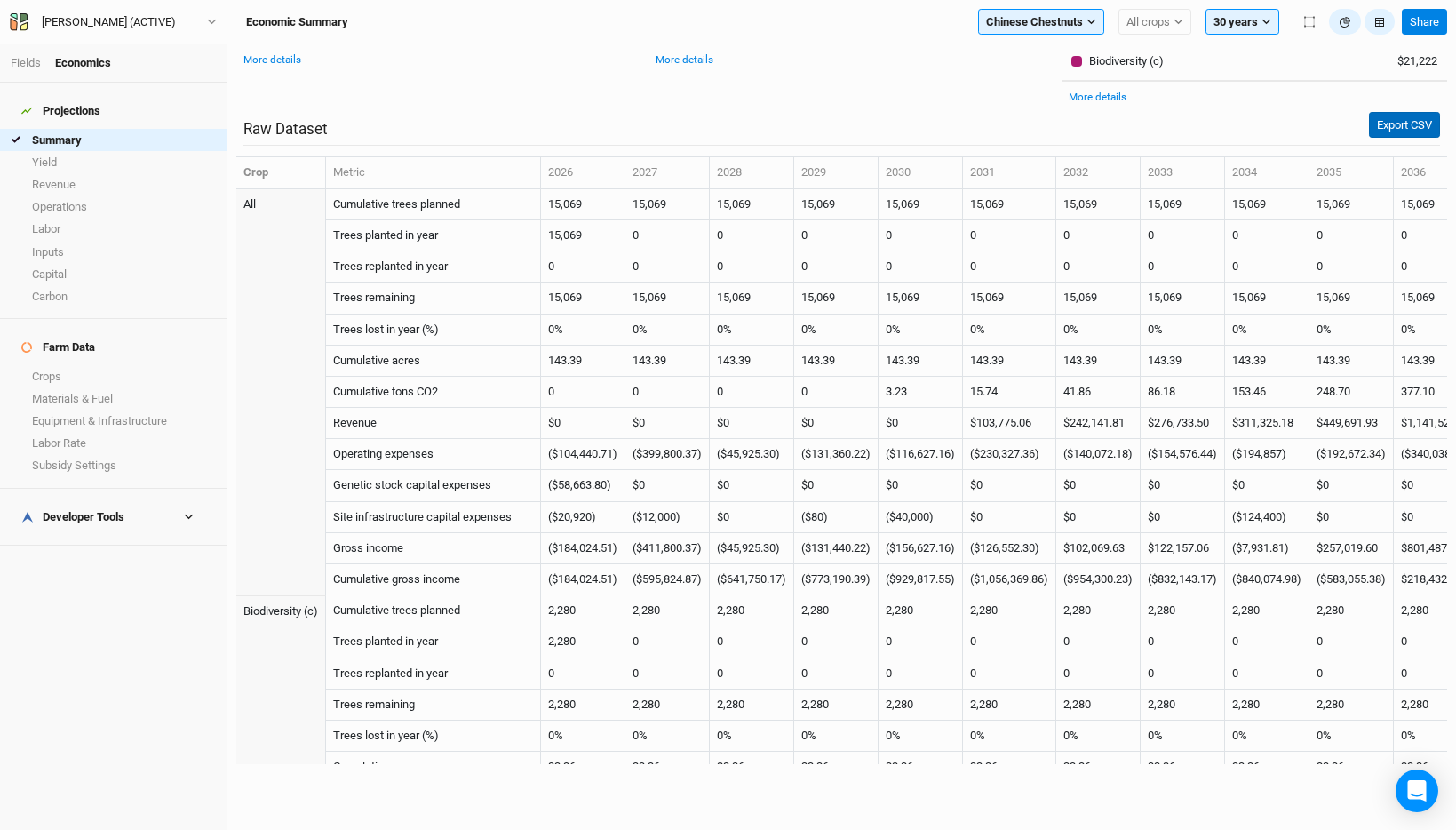
scroll to position [0, 0]
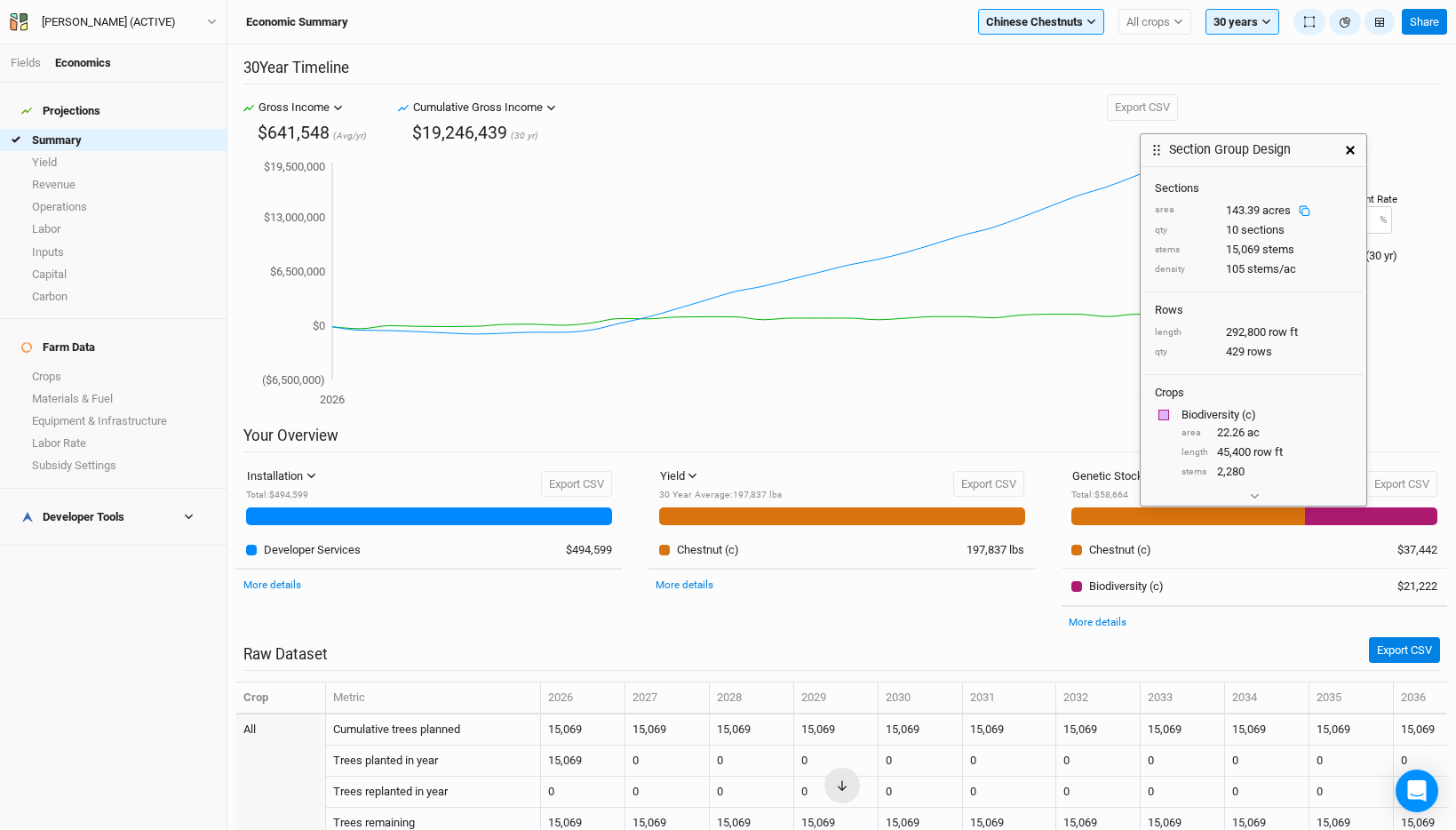
click at [1309, 210] on rect at bounding box center [1305, 211] width 7 height 7
click at [30, 61] on link "Fields" at bounding box center [26, 63] width 30 height 13
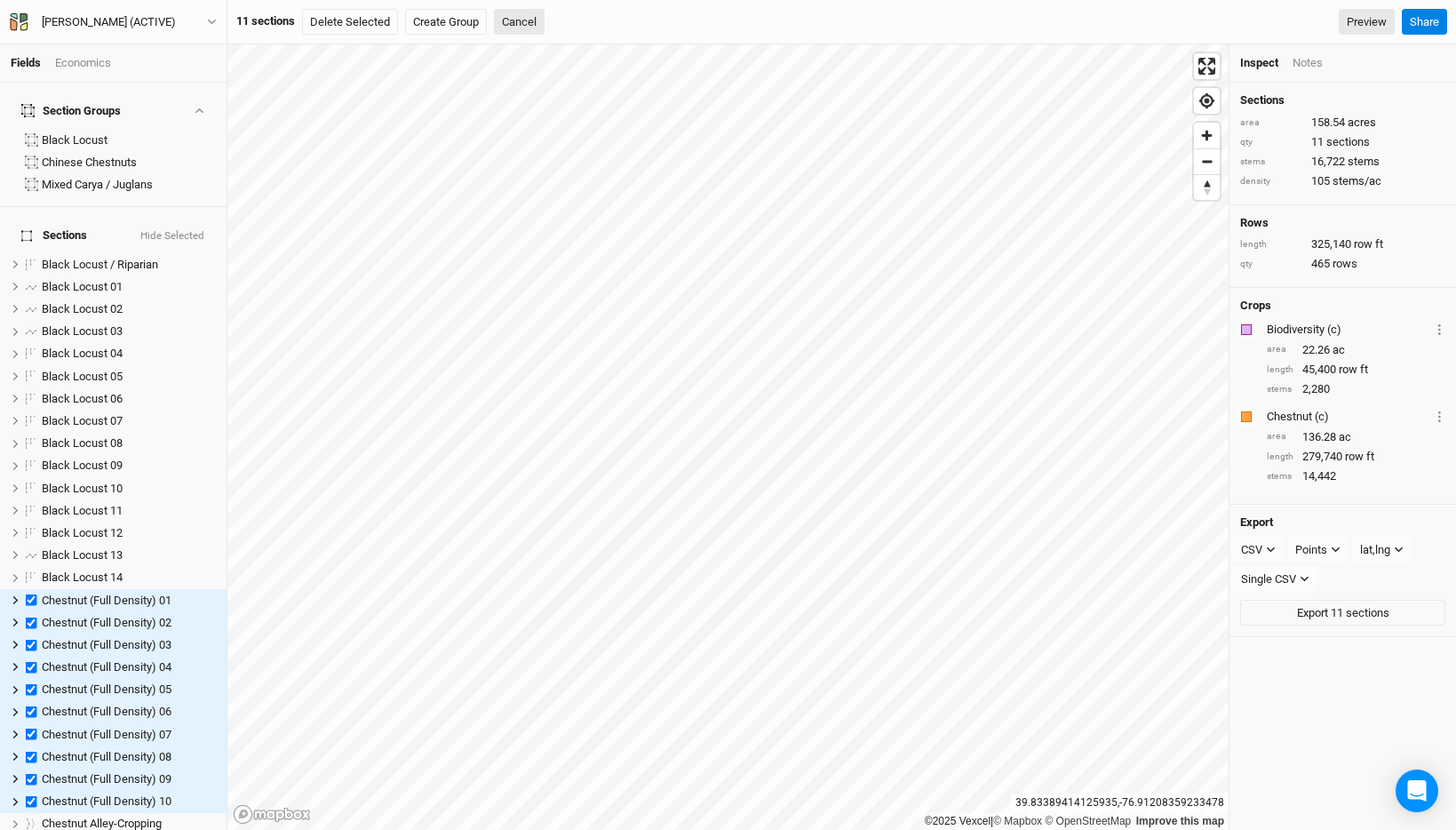
scroll to position [10, 0]
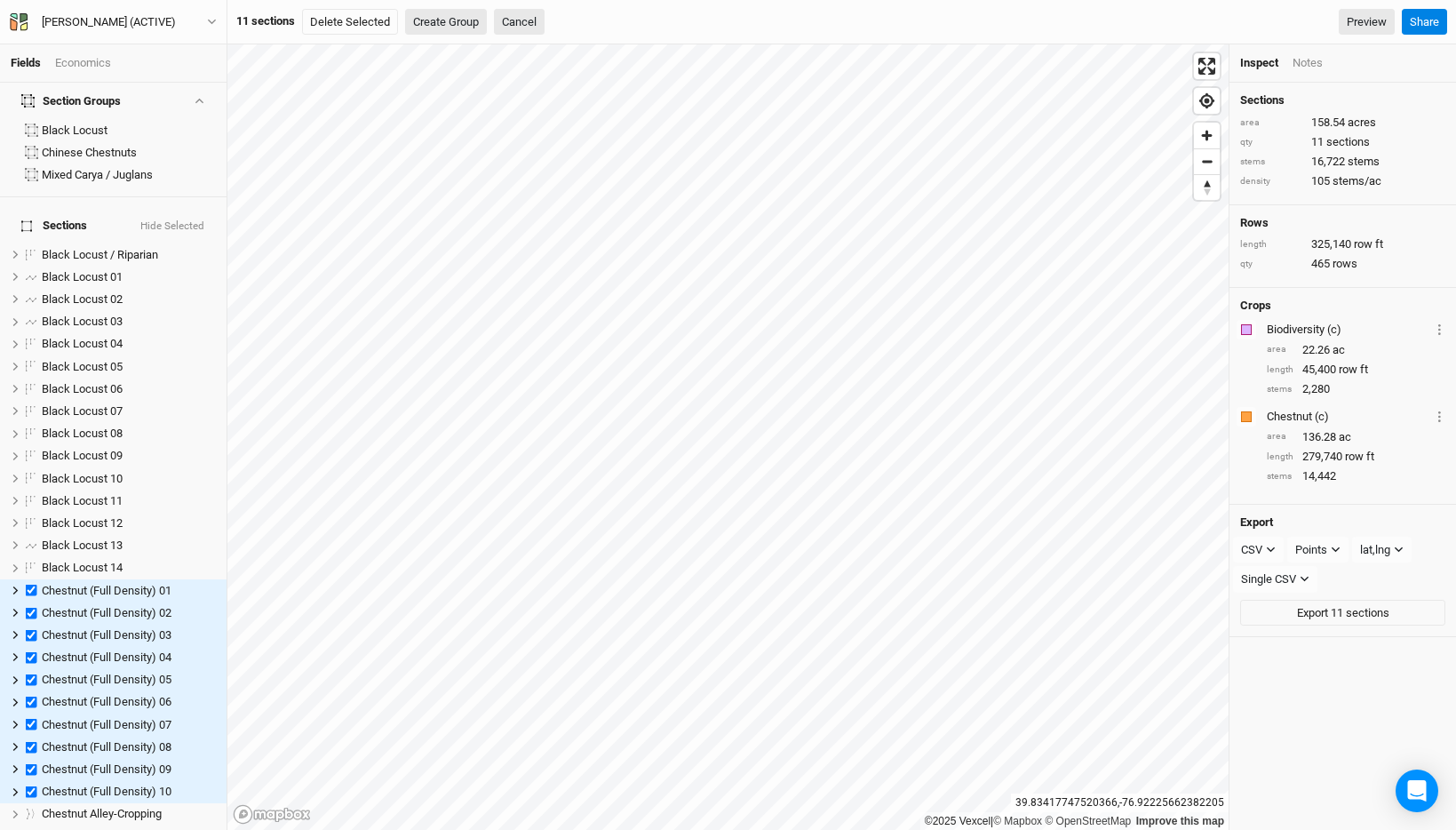
click at [427, 24] on button "Create Group" at bounding box center [446, 22] width 82 height 27
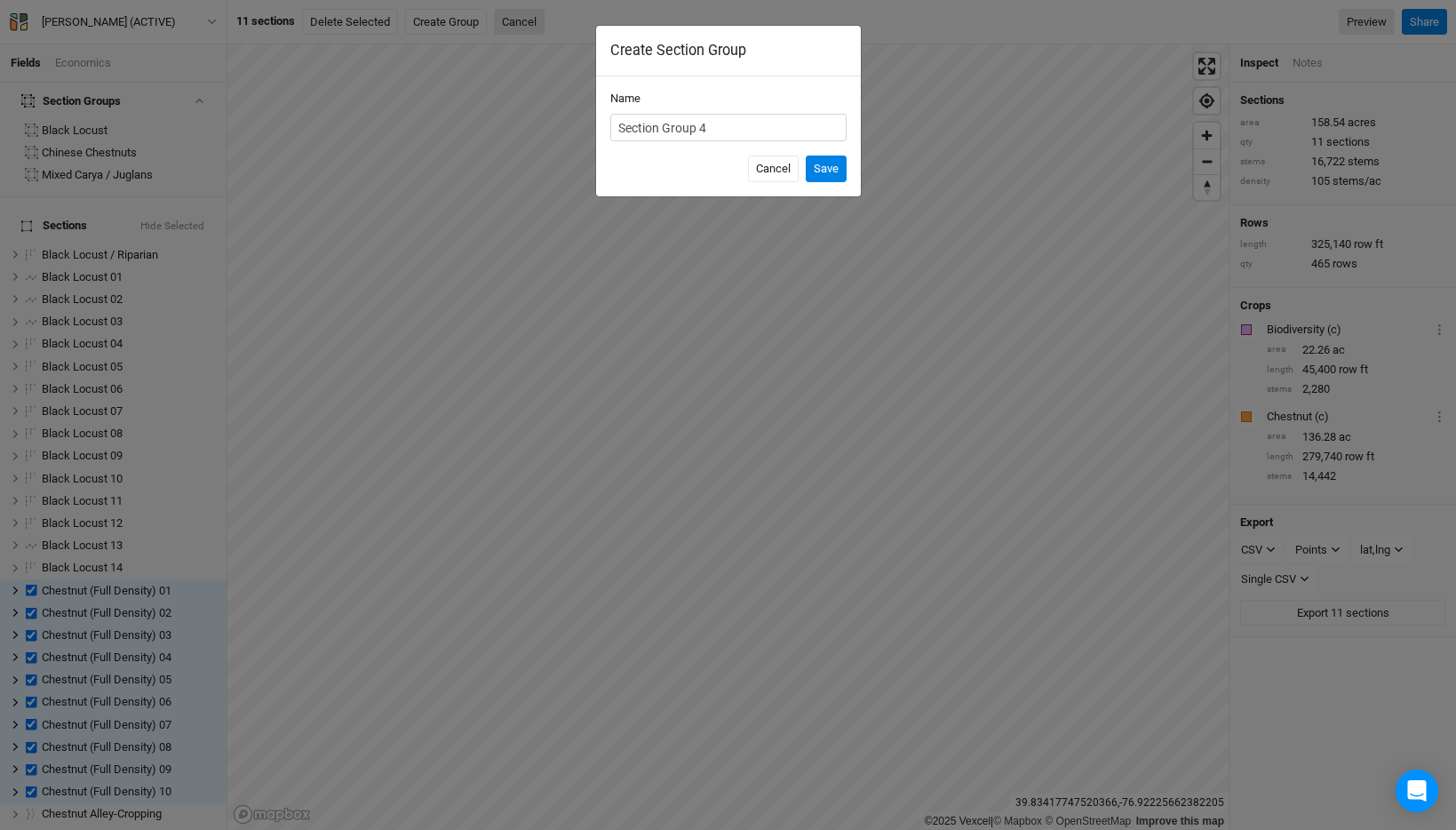
type input "S"
type input "Chestnuts - Expanded"
click at [806, 156] on button "Save" at bounding box center [826, 169] width 41 height 27
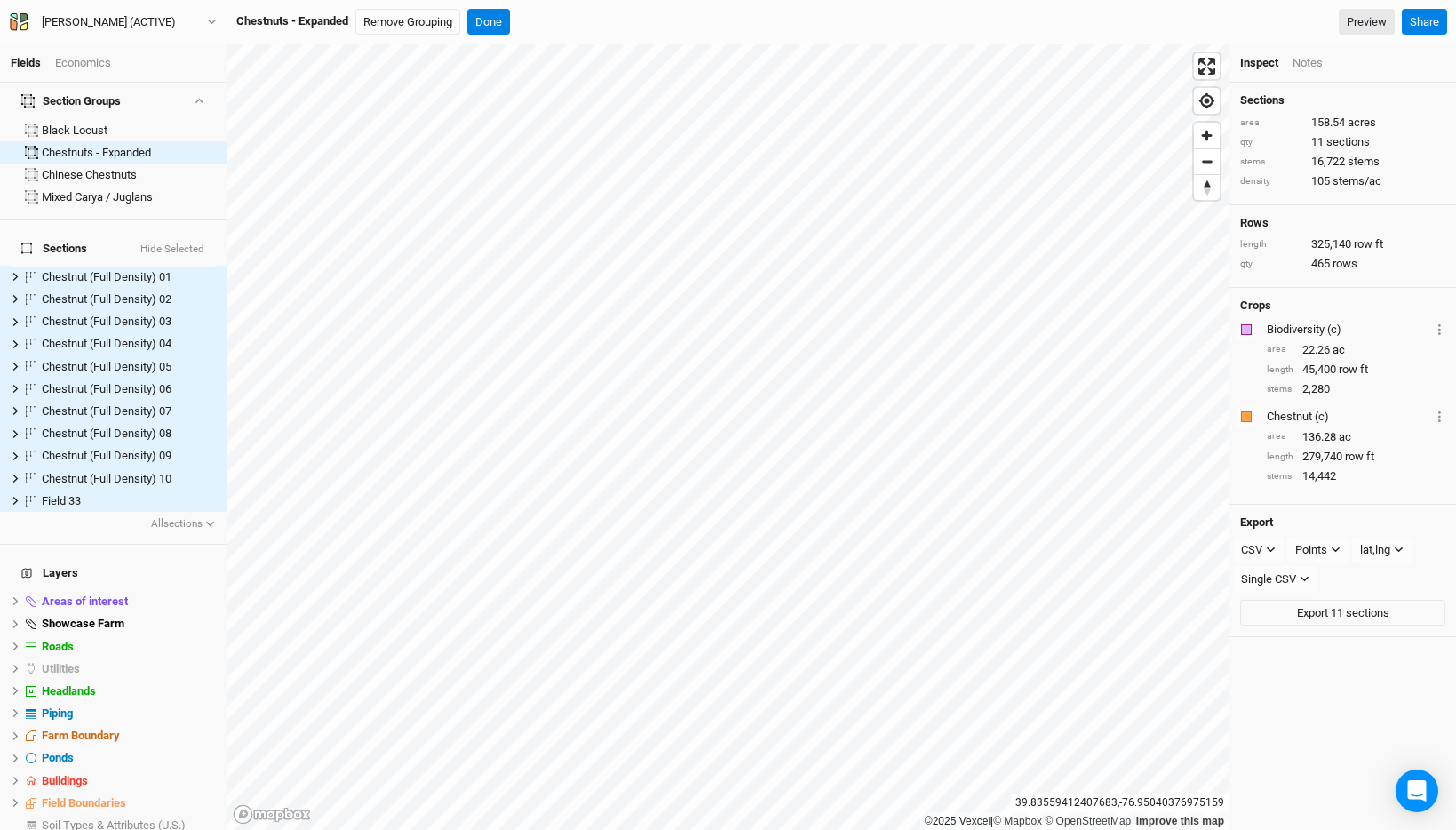
click at [69, 58] on div "Economics" at bounding box center [83, 63] width 56 height 16
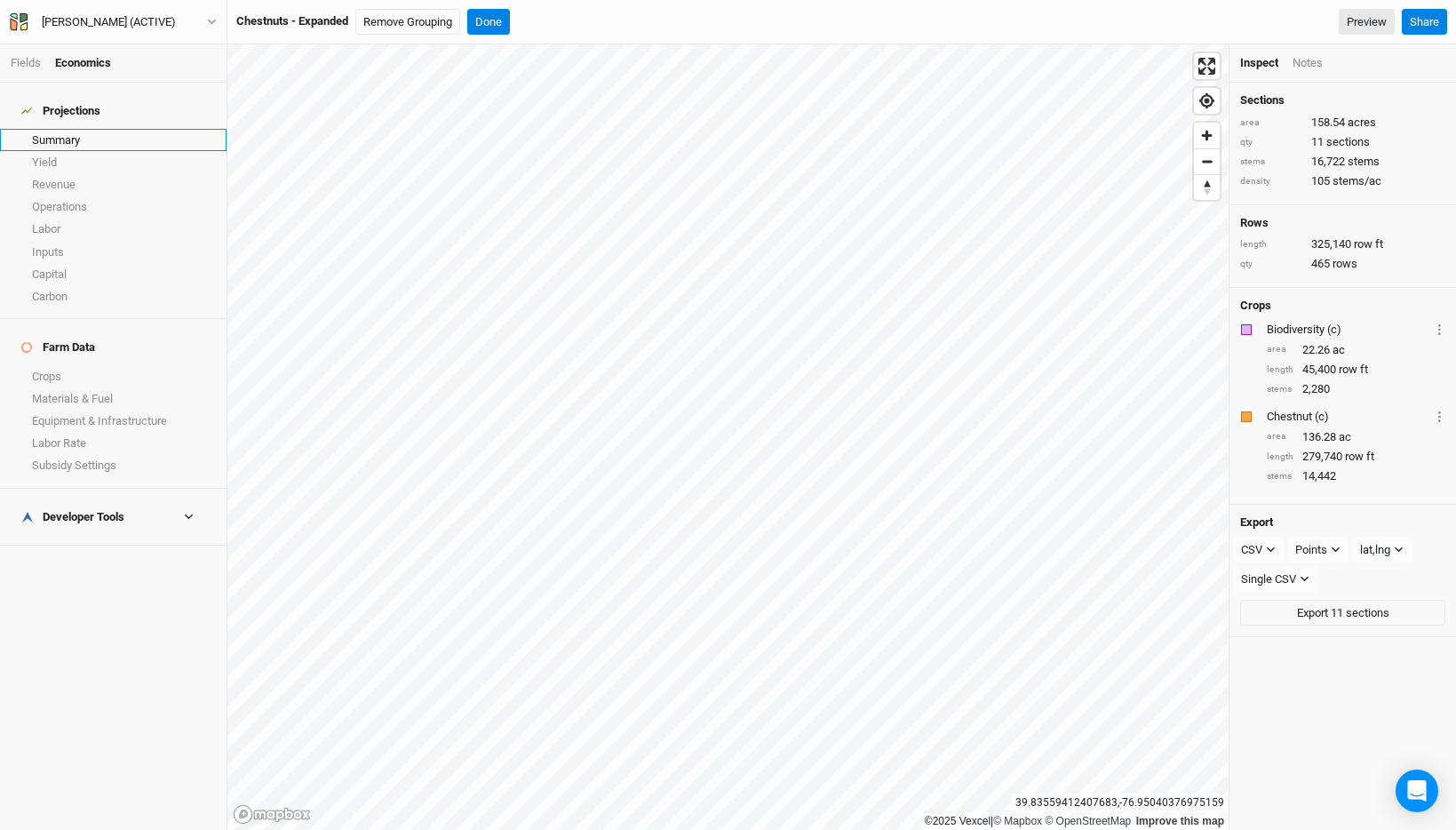
click at [81, 135] on link "Summary" at bounding box center [113, 140] width 226 height 22
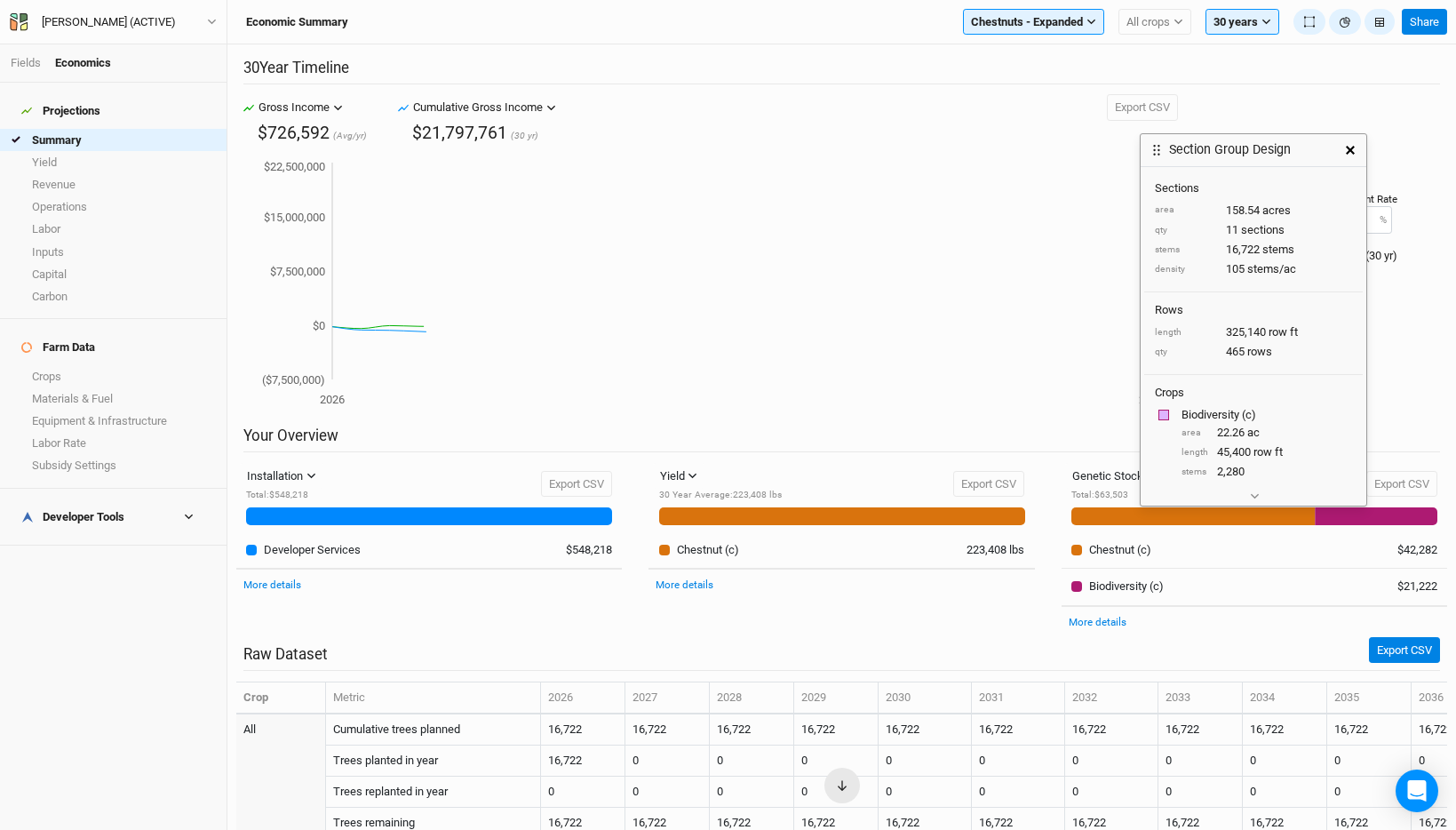
click at [1357, 148] on button "button" at bounding box center [1351, 150] width 32 height 32
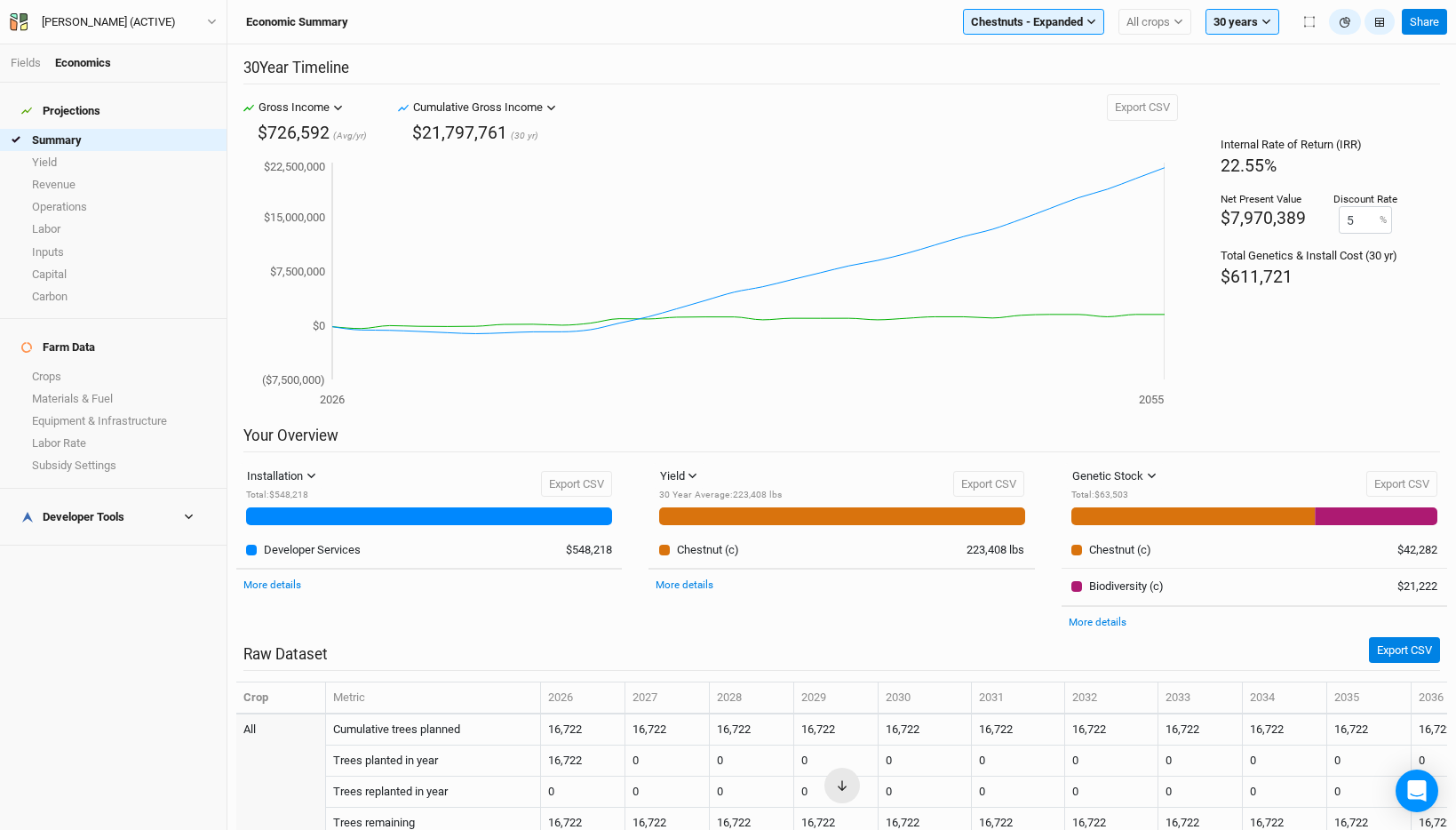
click at [995, 7] on div "Economic Summary Chestnuts - Expanded Filter by section group Black Locust Ches…" at bounding box center [841, 22] width 1228 height 45
click at [997, 20] on span "Chestnuts - Expanded" at bounding box center [1026, 22] width 112 height 18
click at [1025, 193] on button "Show all sections" at bounding box center [1041, 192] width 155 height 23
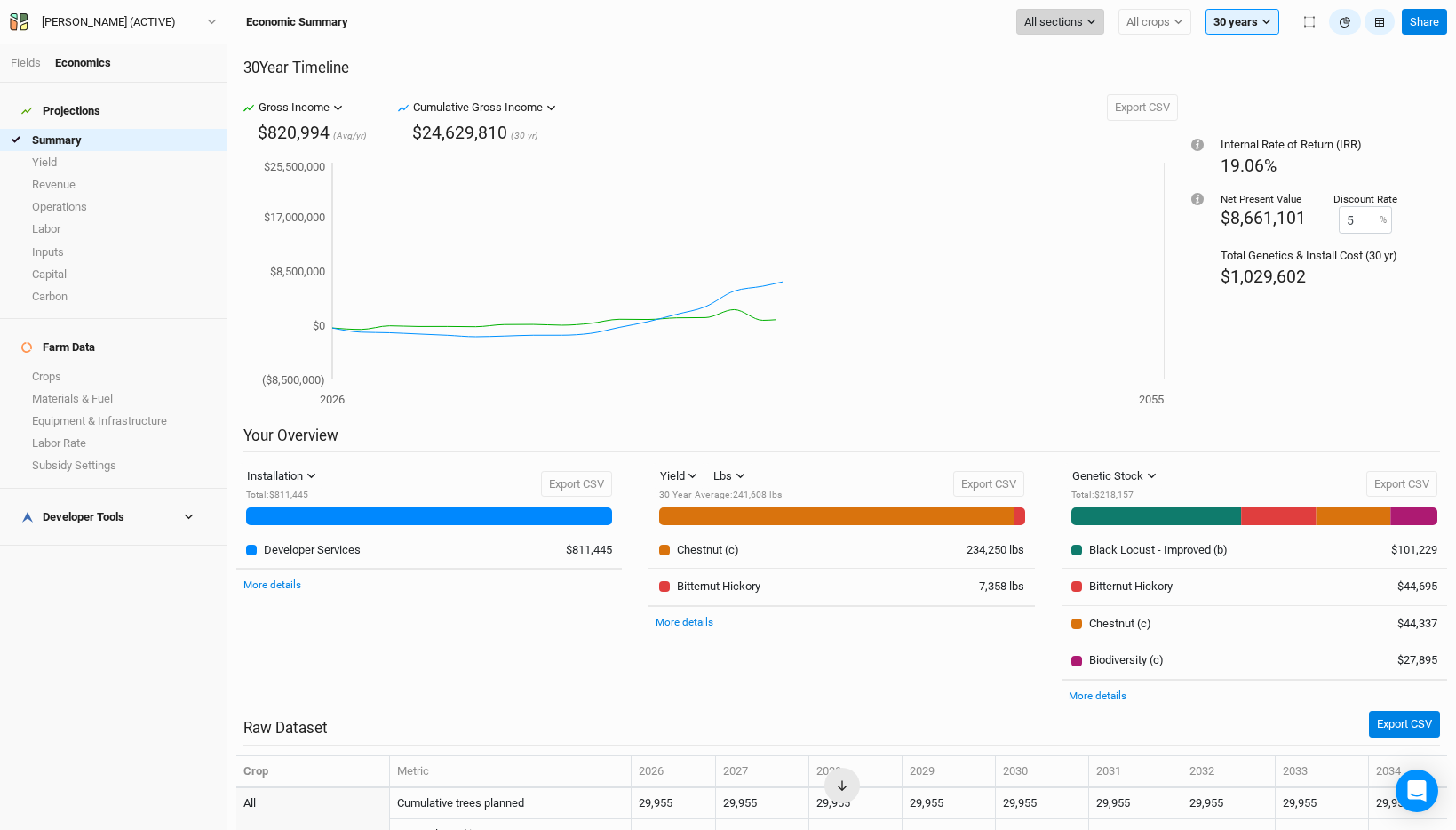
click at [1054, 17] on span "All sections" at bounding box center [1053, 22] width 59 height 18
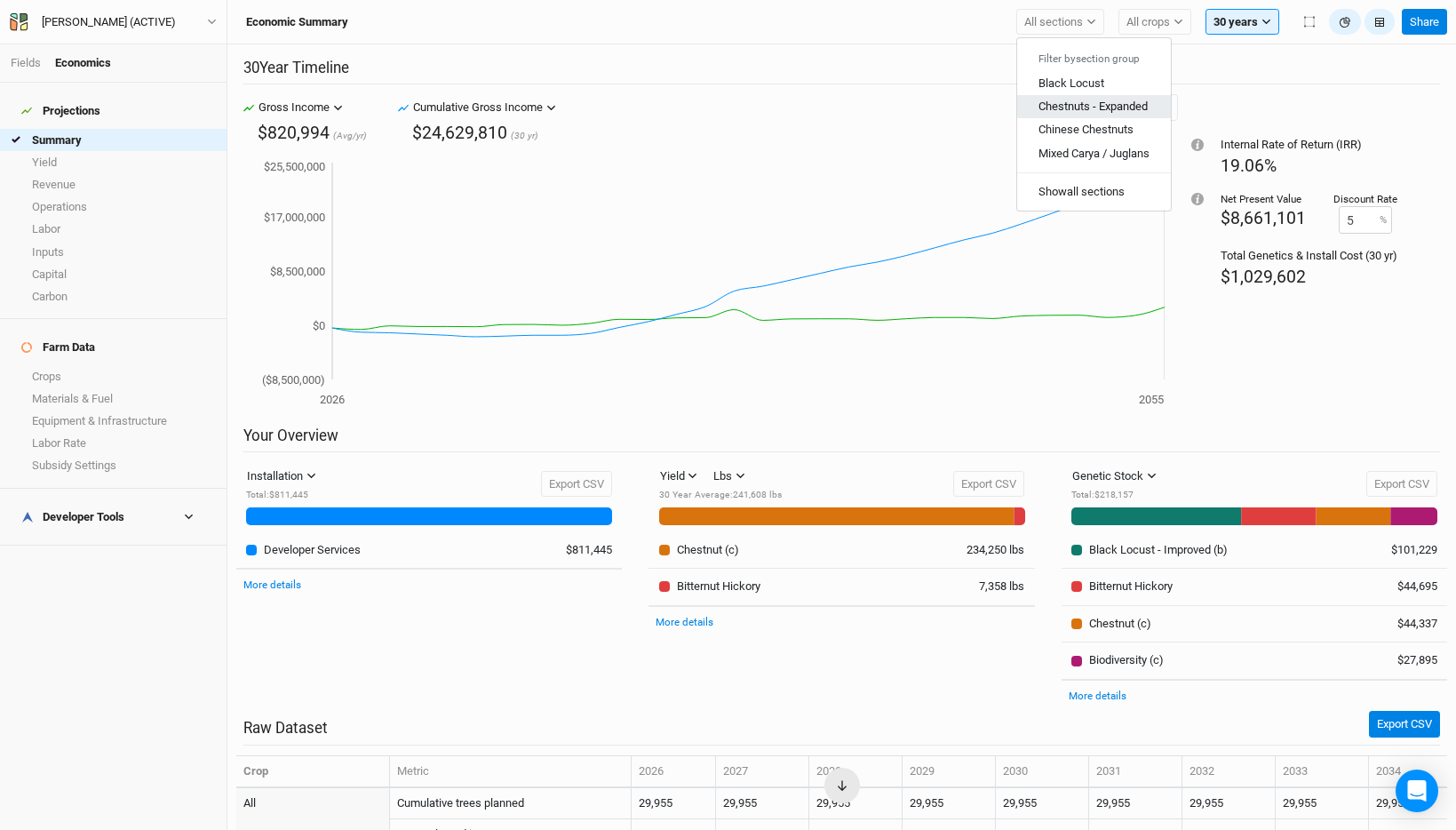
click at [1099, 106] on span "Chestnuts - Expanded" at bounding box center [1092, 106] width 109 height 13
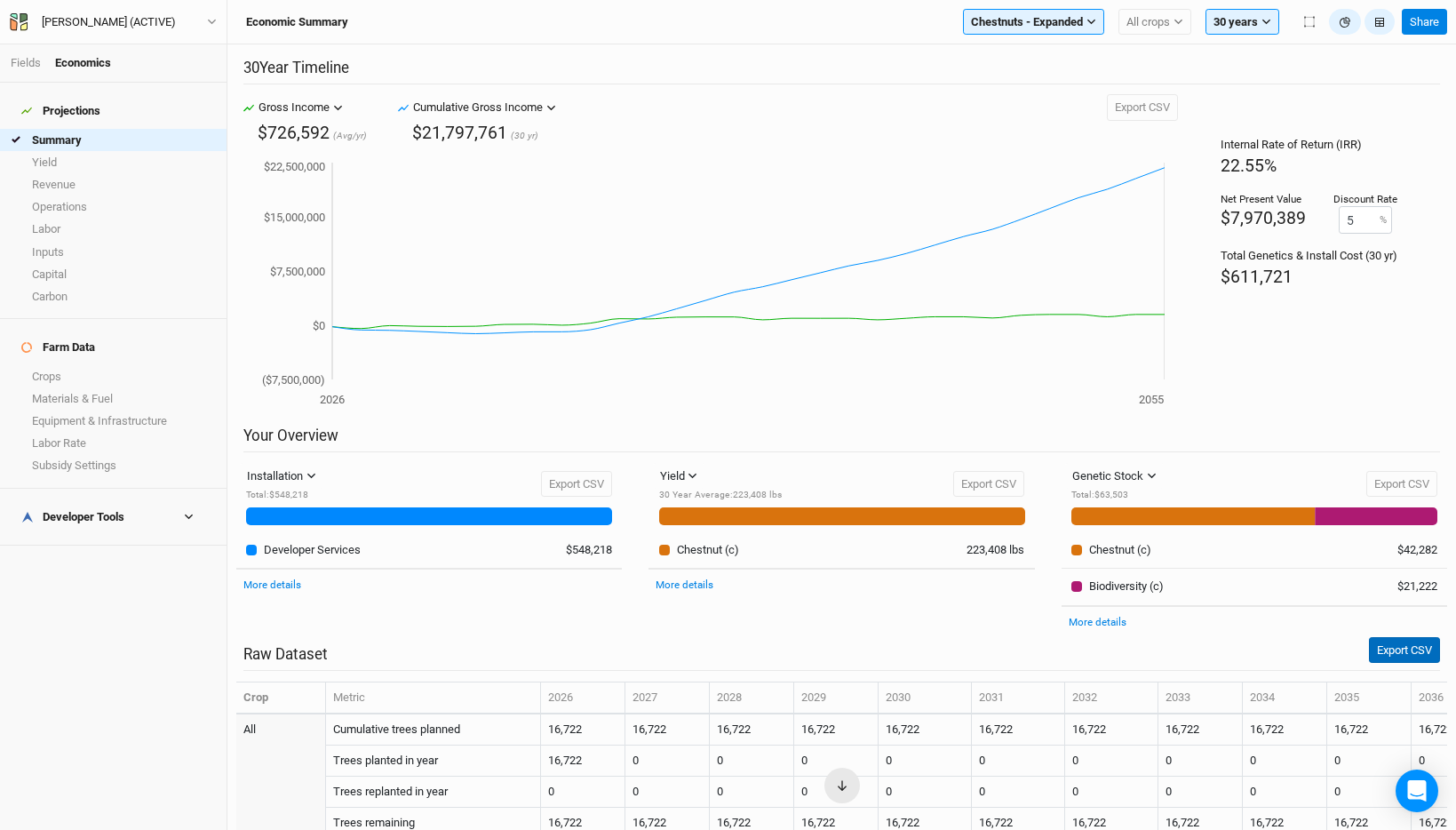
click at [1384, 651] on button "Export CSV" at bounding box center [1404, 650] width 71 height 27
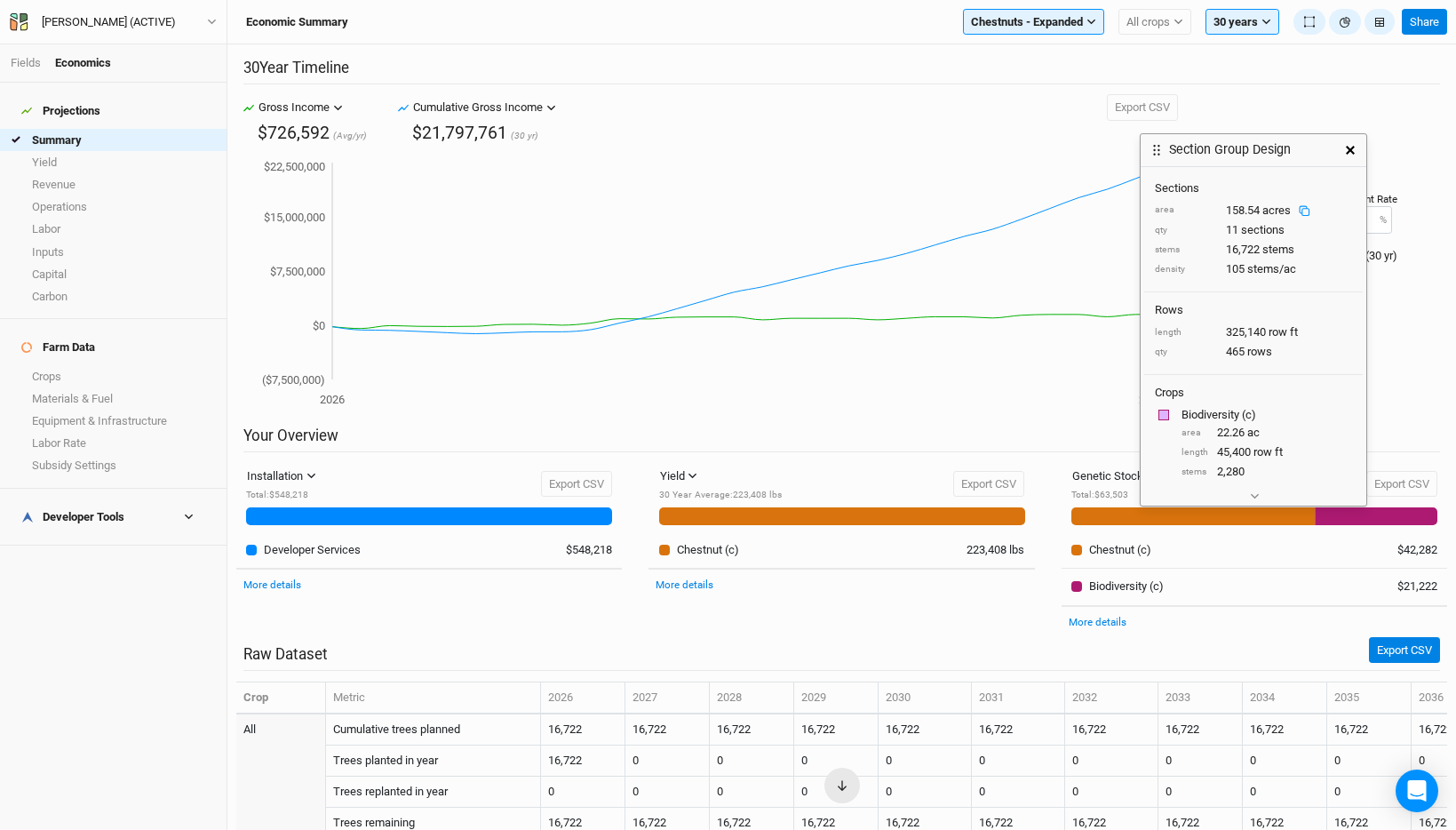
click at [1304, 210] on icon at bounding box center [1304, 211] width 11 height 11
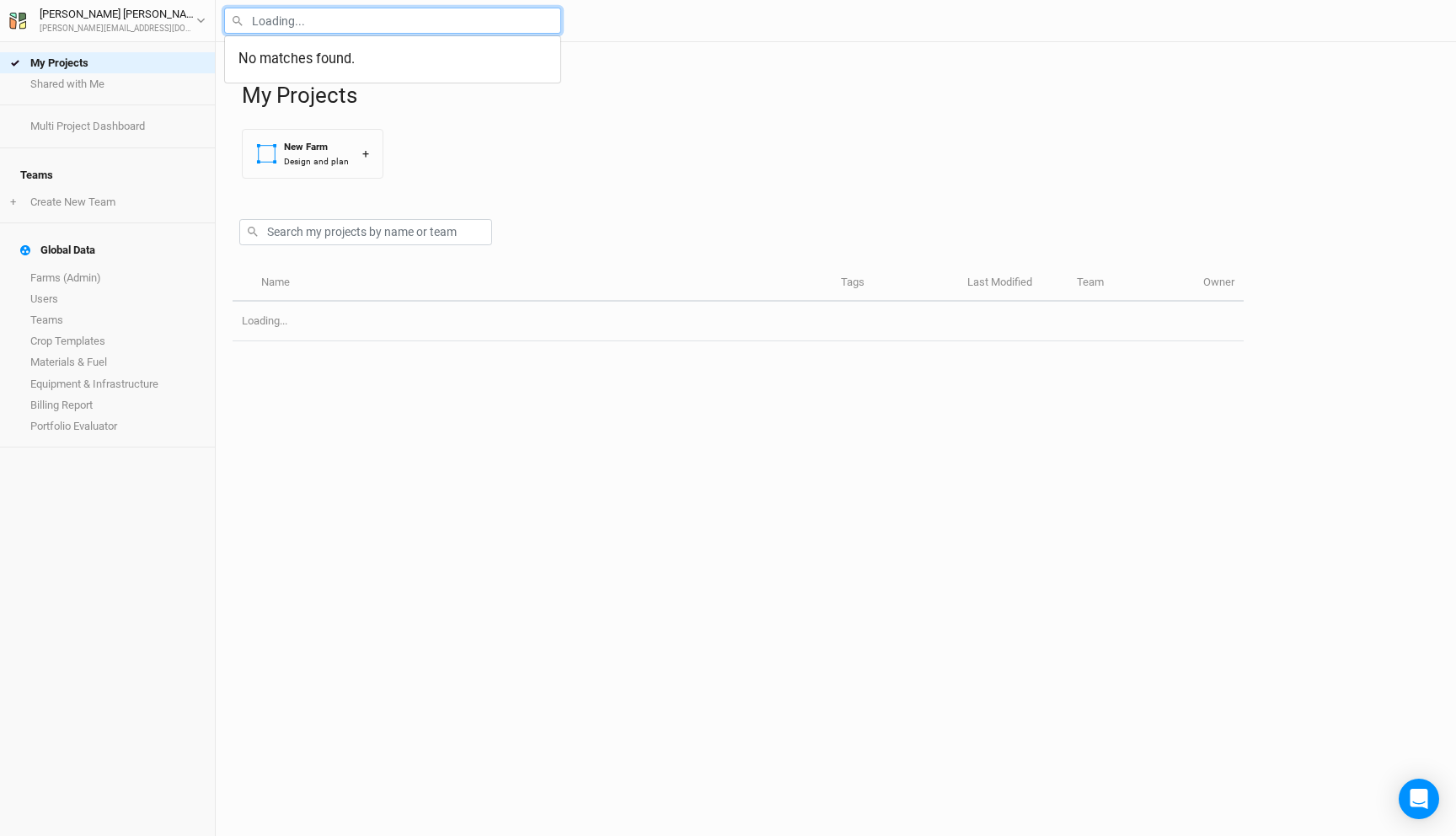
click at [417, 29] on input "text" at bounding box center [393, 20] width 337 height 26
type input "ware"
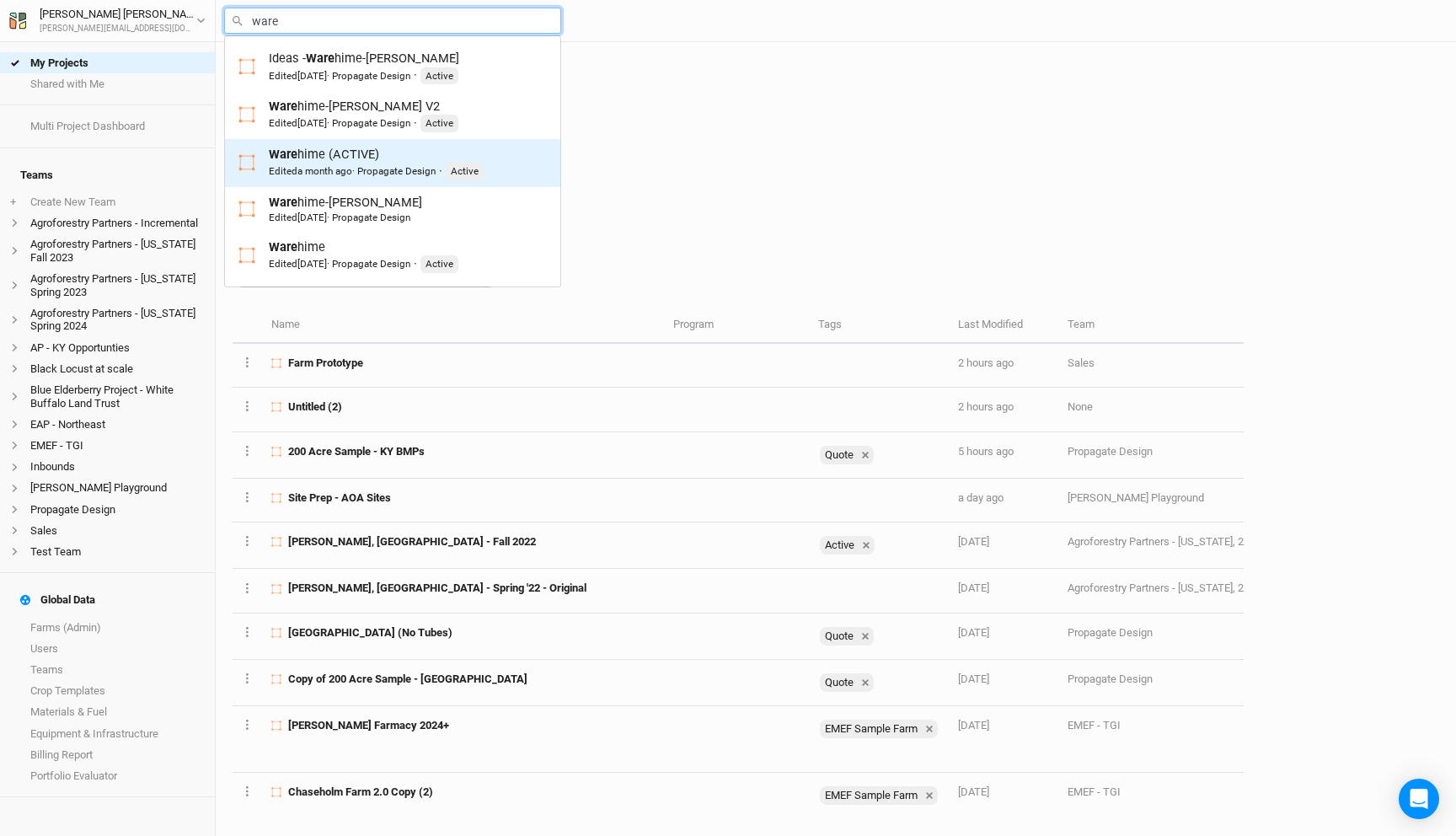
click at [390, 161] on div "Ware hime (ACTIVE) Edited a month ago · Propagate Design · Active" at bounding box center [376, 163] width 215 height 34
